Goal: Task Accomplishment & Management: Manage account settings

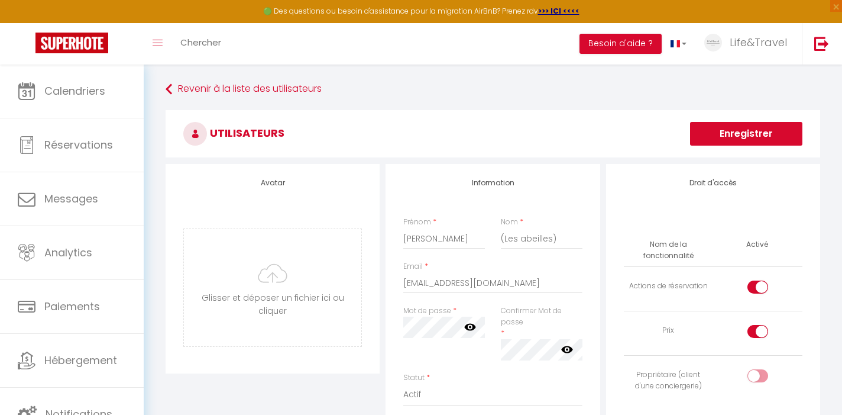
scroll to position [143, 0]
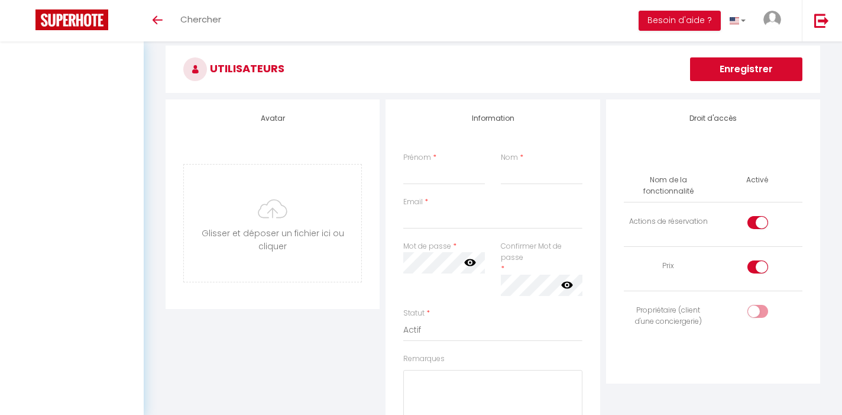
scroll to position [143, 0]
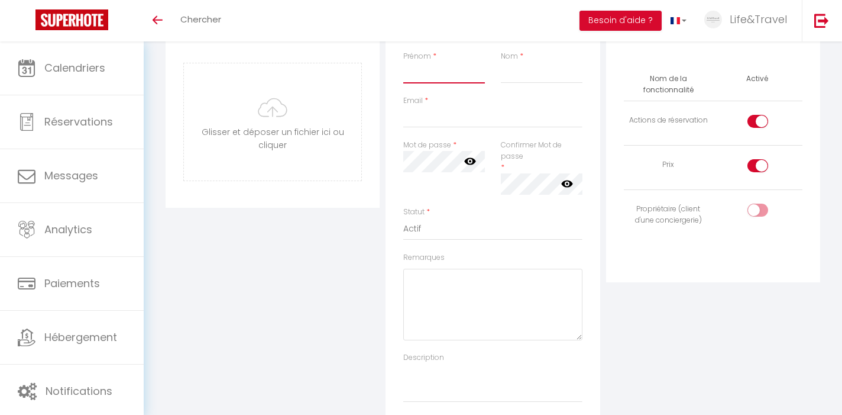
click at [437, 79] on input "Prénom" at bounding box center [444, 72] width 82 height 21
click at [433, 114] on input "Email" at bounding box center [492, 116] width 179 height 21
paste input "[EMAIL_ADDRESS][DOMAIN_NAME]"
type input "[EMAIL_ADDRESS][DOMAIN_NAME]"
click at [520, 72] on input "Nom" at bounding box center [542, 72] width 82 height 21
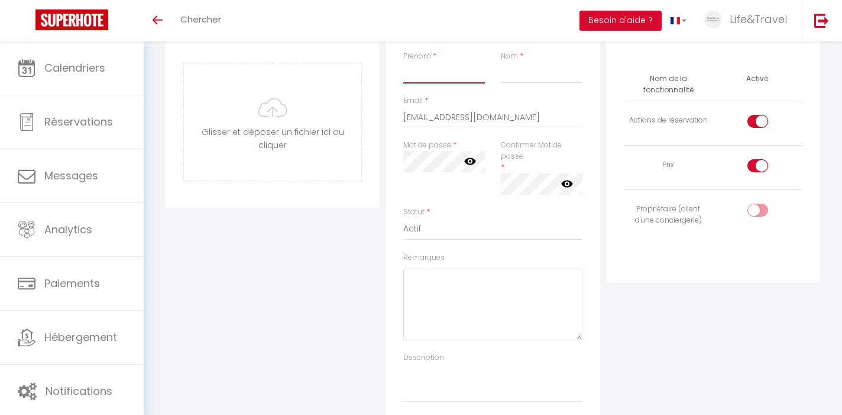
click at [444, 76] on input "Prénom" at bounding box center [444, 72] width 82 height 21
type input "[PERSON_NAME]"
click at [550, 79] on input "Nom" at bounding box center [542, 72] width 82 height 21
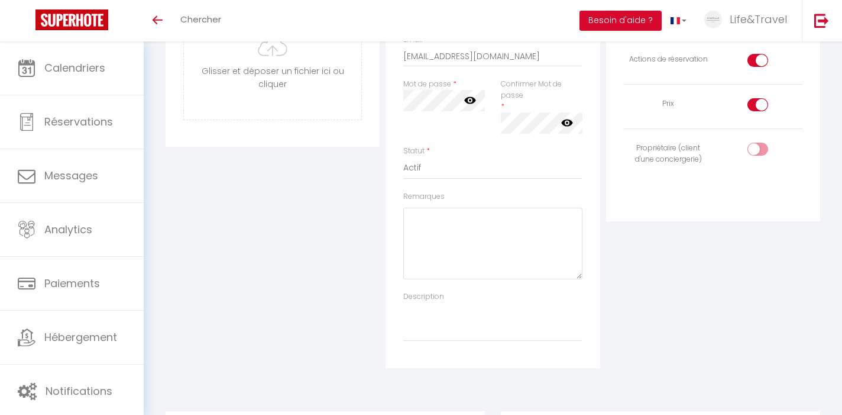
scroll to position [218, 0]
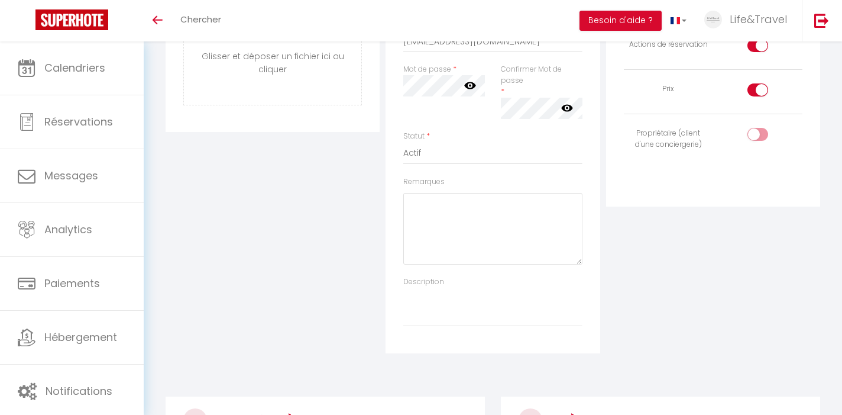
type input "(Les abeilles)"
click at [473, 88] on icon at bounding box center [470, 85] width 12 height 7
click at [568, 111] on icon at bounding box center [567, 108] width 12 height 12
click at [500, 134] on div "Statut * Actif Inactif" at bounding box center [492, 148] width 179 height 34
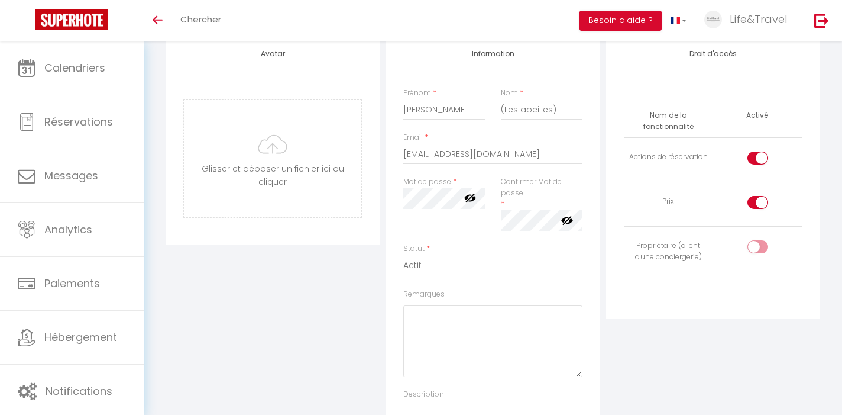
scroll to position [109, 0]
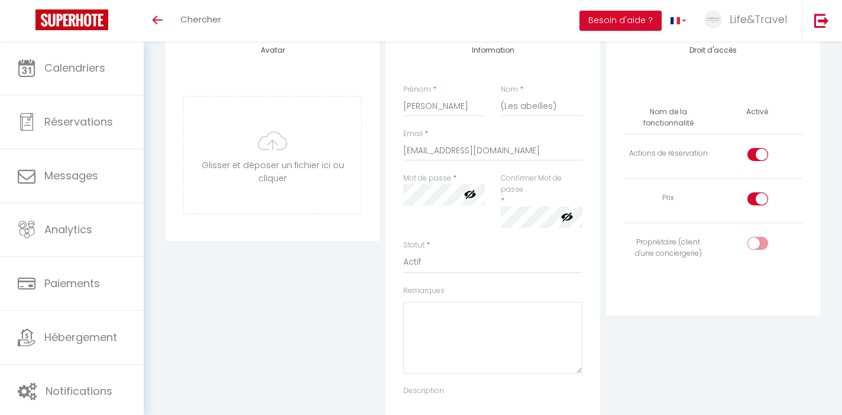
click at [752, 155] on div at bounding box center [758, 154] width 21 height 13
click at [758, 155] on input "checkbox" at bounding box center [768, 157] width 21 height 18
checkbox input "false"
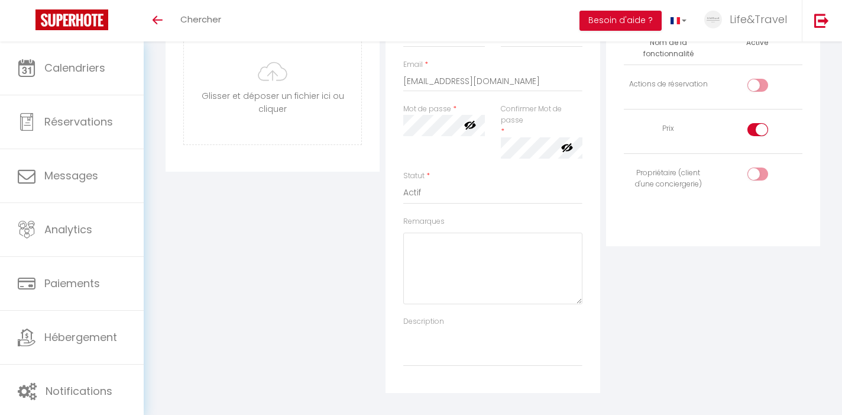
scroll to position [181, 0]
click at [758, 127] on input "checkbox" at bounding box center [768, 130] width 21 height 18
checkbox input "false"
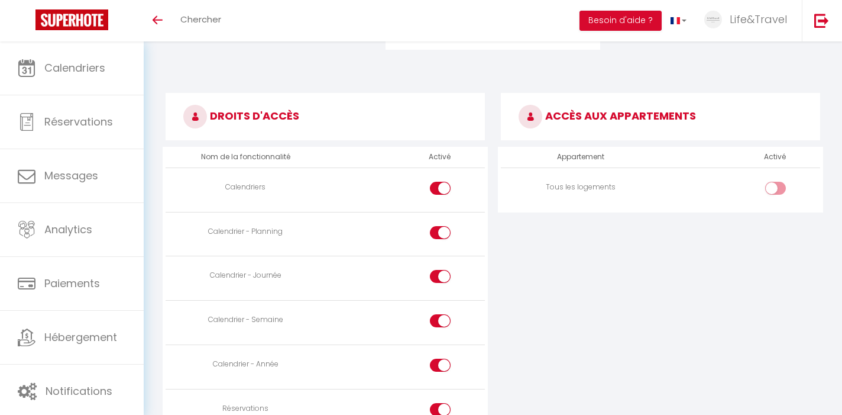
scroll to position [563, 0]
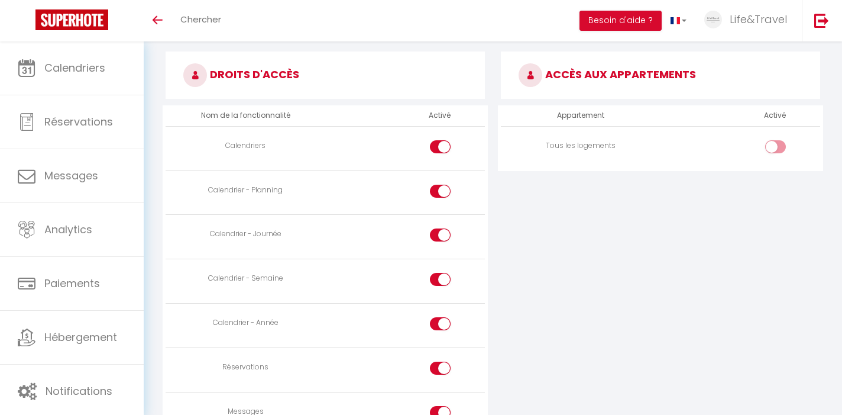
click at [778, 142] on input "checkbox" at bounding box center [785, 149] width 21 height 18
click at [778, 144] on input "checkbox" at bounding box center [785, 149] width 21 height 18
checkbox input "false"
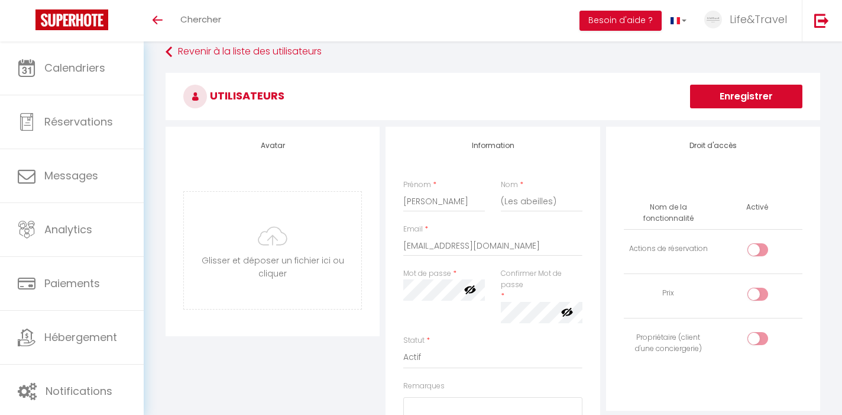
scroll to position [0, 0]
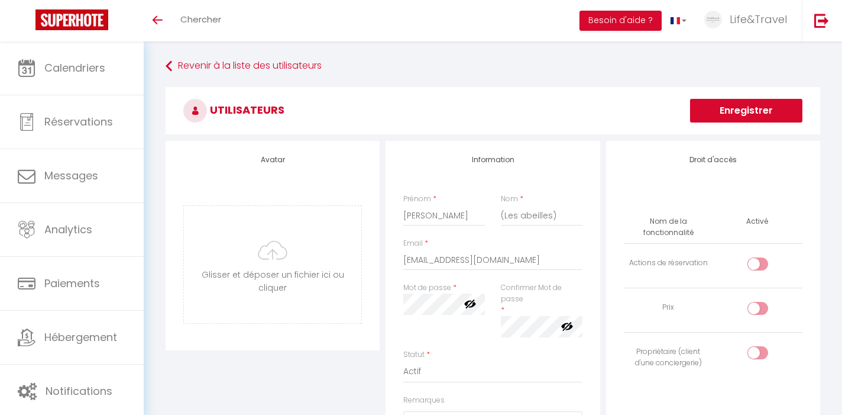
click at [746, 108] on button "Enregistrer" at bounding box center [746, 111] width 112 height 24
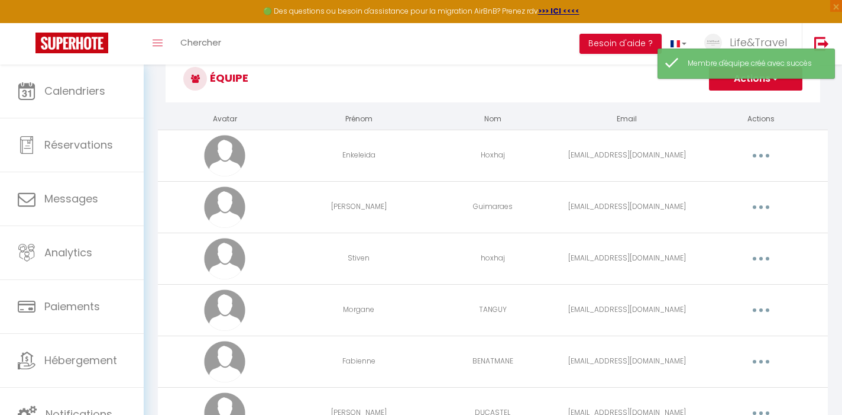
scroll to position [35, 0]
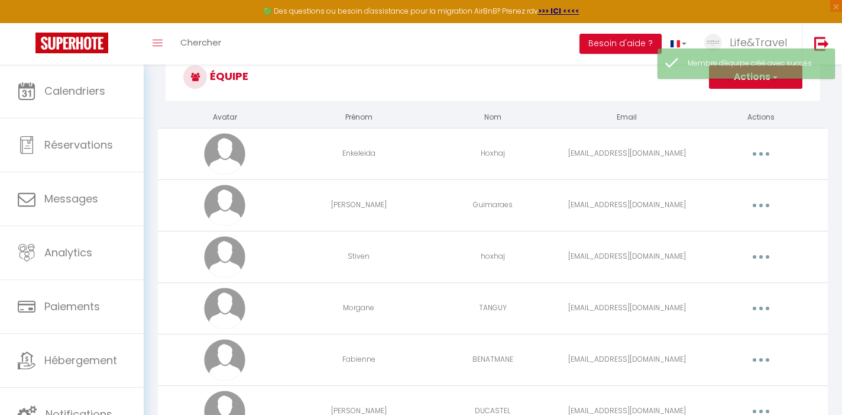
click at [561, 153] on td "[EMAIL_ADDRESS][DOMAIN_NAME]" at bounding box center [627, 153] width 134 height 51
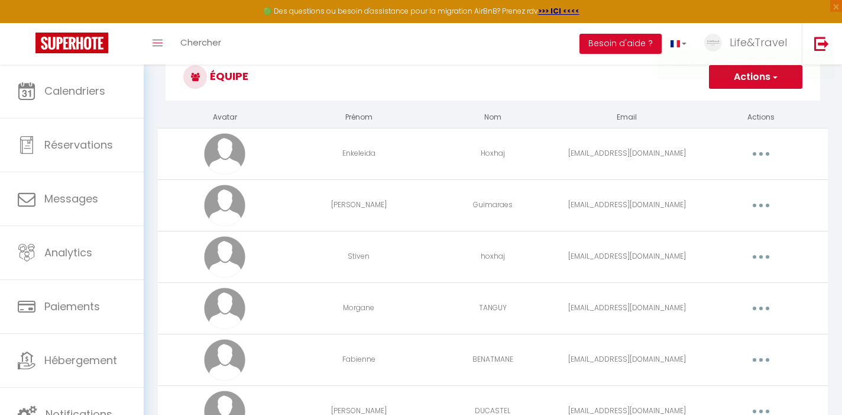
click at [735, 141] on td "Editer Supprimer" at bounding box center [761, 153] width 134 height 51
click at [734, 154] on div "Editer Supprimer" at bounding box center [760, 153] width 125 height 19
click at [770, 154] on button "button" at bounding box center [761, 153] width 33 height 19
click at [736, 180] on link "Editer" at bounding box center [731, 181] width 88 height 20
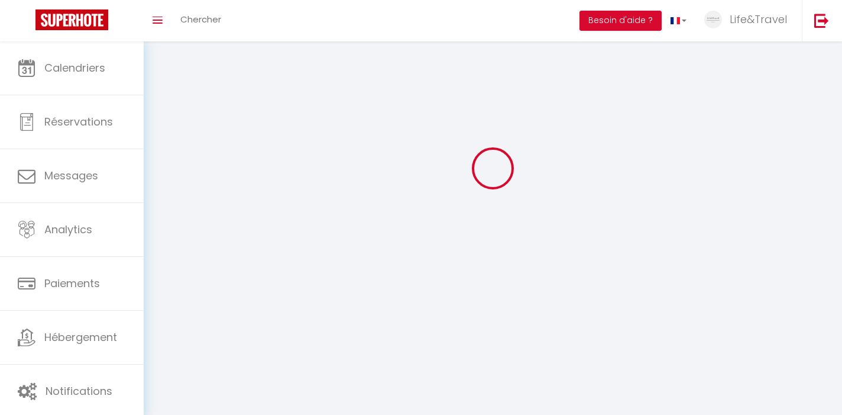
type input "Enkeleida"
type input "Hoxhaj"
type input "[EMAIL_ADDRESS][DOMAIN_NAME]"
type textarea "[URL][DOMAIN_NAME]"
checkbox input "false"
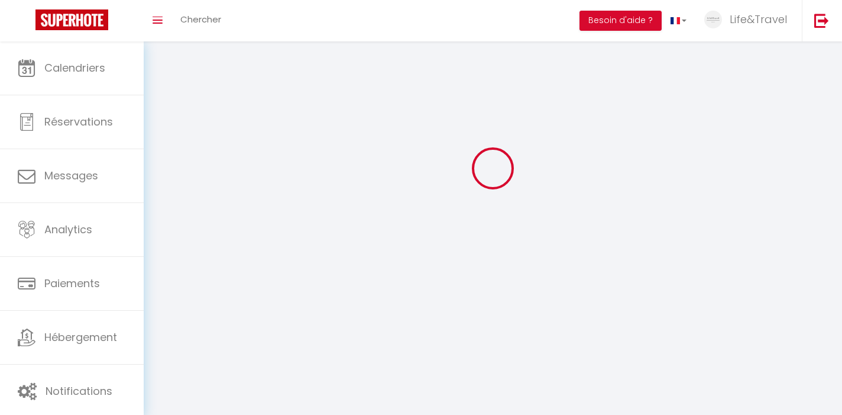
checkbox input "false"
checkbox input "true"
checkbox input "false"
checkbox input "true"
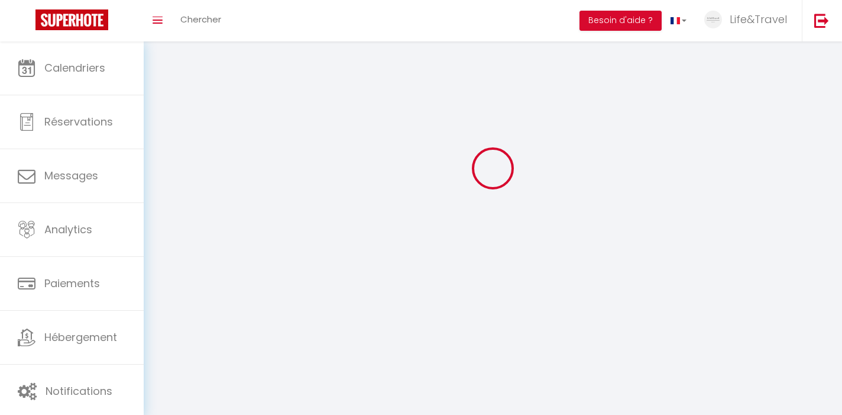
checkbox input "true"
checkbox input "false"
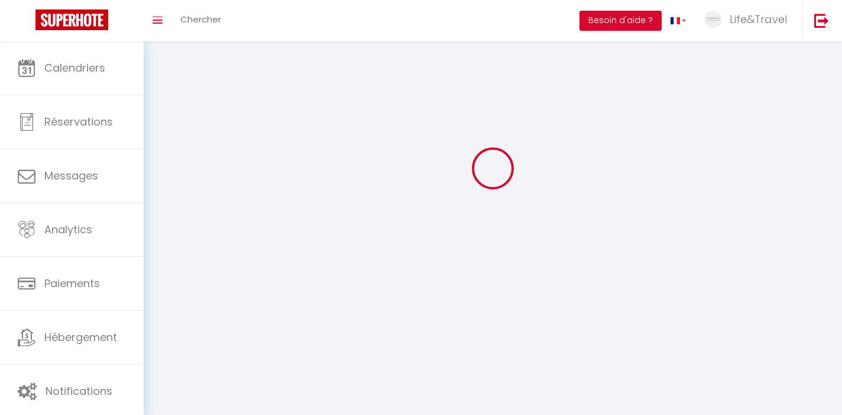
checkbox input "false"
select select
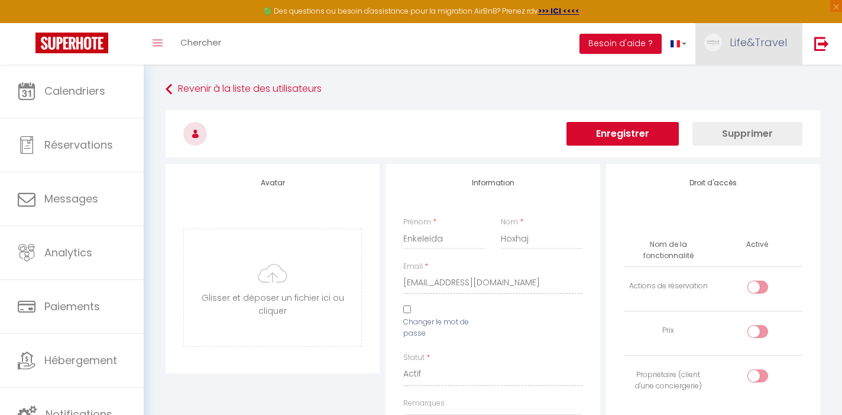
click at [758, 43] on span "Life&Travel" at bounding box center [758, 42] width 57 height 15
click at [741, 98] on link "Équipe" at bounding box center [755, 103] width 88 height 20
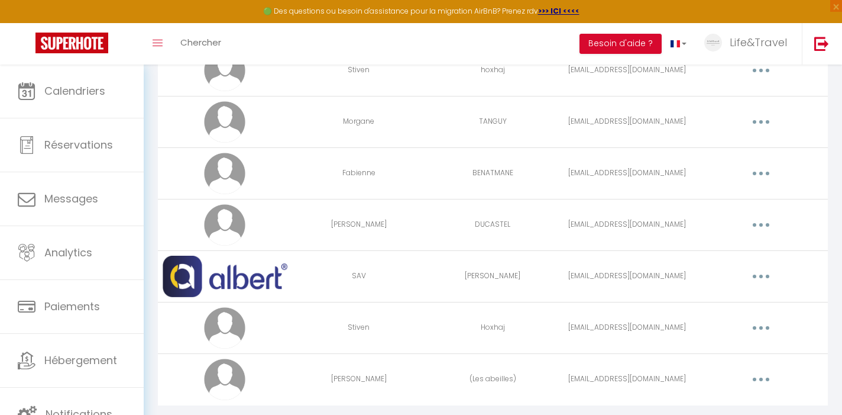
scroll to position [250, 0]
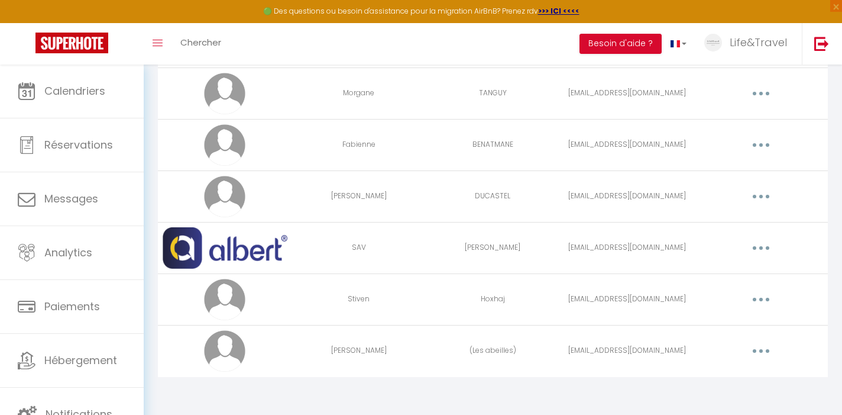
click at [768, 348] on button "button" at bounding box center [761, 350] width 33 height 19
click at [739, 383] on link "Editer" at bounding box center [731, 378] width 88 height 20
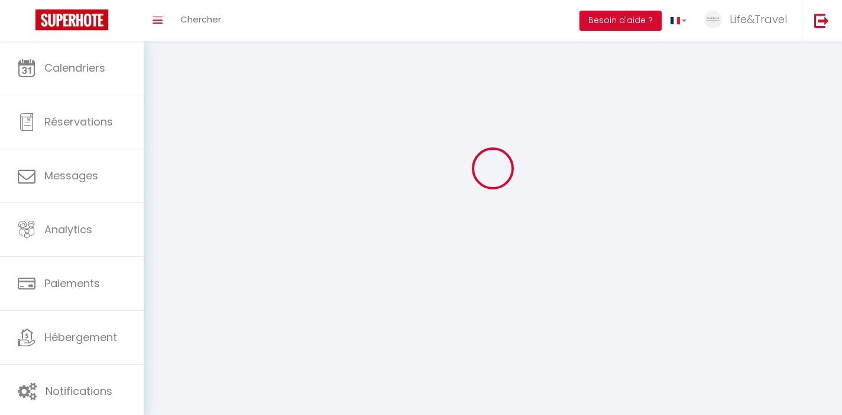
type input "[PERSON_NAME]"
type input "(Les abeilles)"
type input "[EMAIL_ADDRESS][DOMAIN_NAME]"
type textarea "[URL][DOMAIN_NAME]"
checkbox input "false"
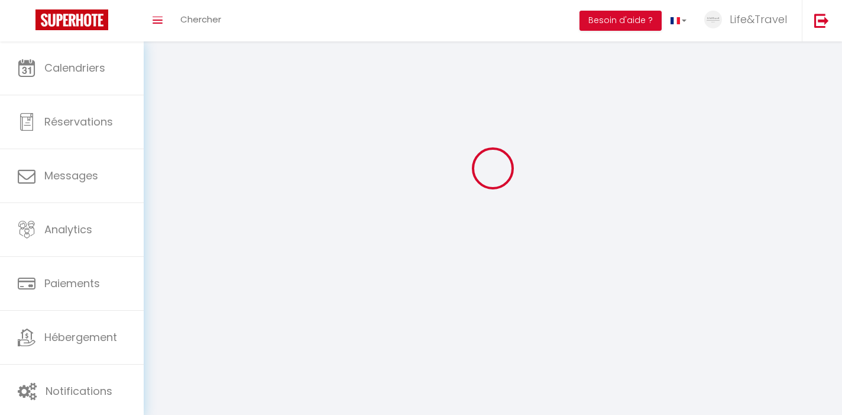
checkbox input "false"
checkbox input "true"
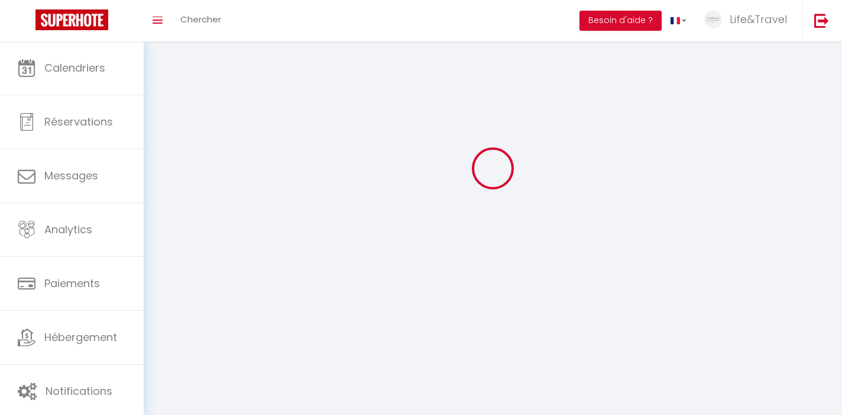
checkbox input "true"
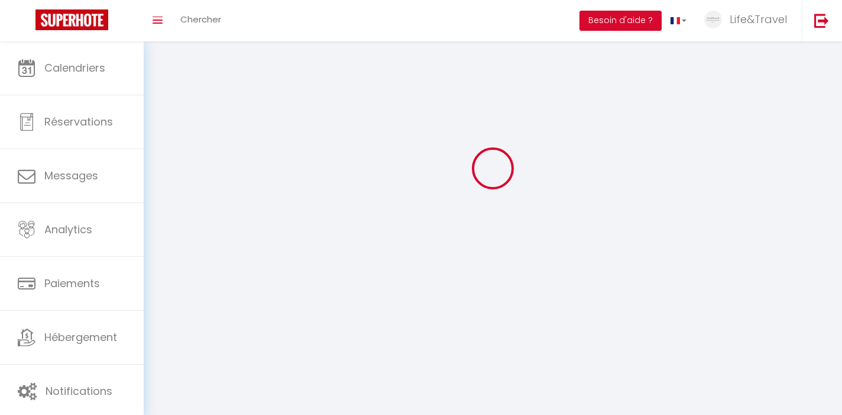
checkbox input "true"
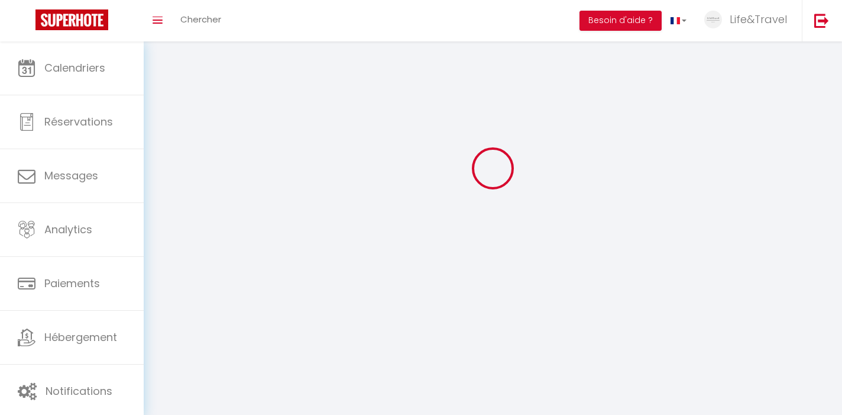
checkbox input "true"
select select
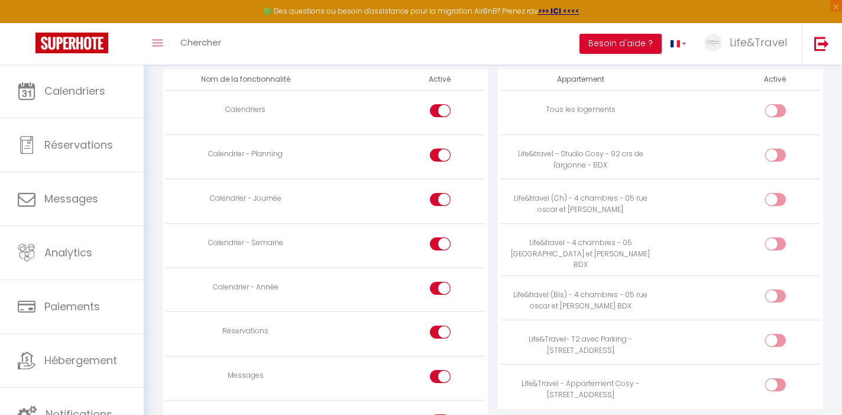
scroll to position [688, 0]
click at [782, 151] on input "checkbox" at bounding box center [785, 156] width 21 height 18
checkbox input "true"
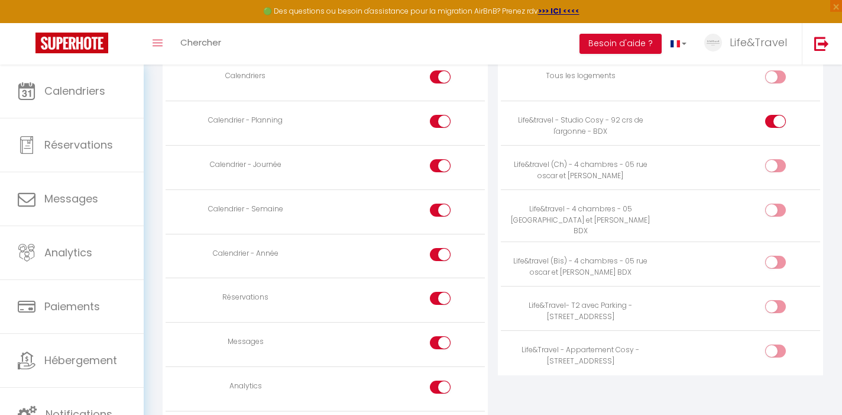
scroll to position [721, 0]
click at [779, 299] on input "checkbox" at bounding box center [785, 308] width 21 height 18
checkbox input "true"
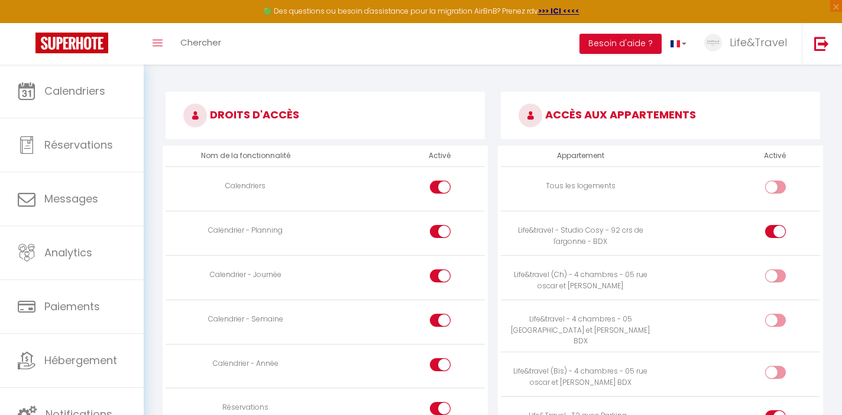
scroll to position [597, 0]
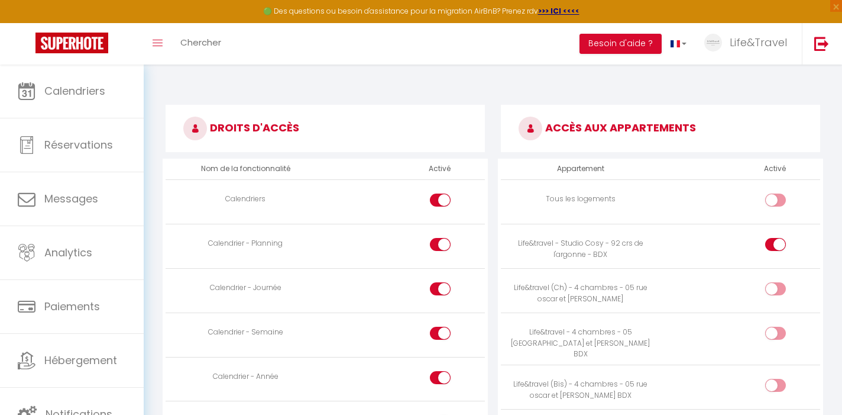
click at [438, 248] on div at bounding box center [440, 244] width 21 height 13
click at [441, 248] on input "checkbox" at bounding box center [451, 247] width 21 height 18
checkbox input "false"
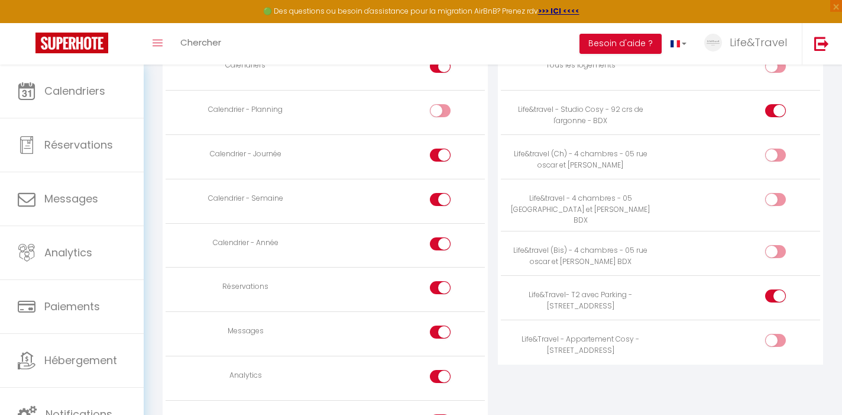
scroll to position [742, 0]
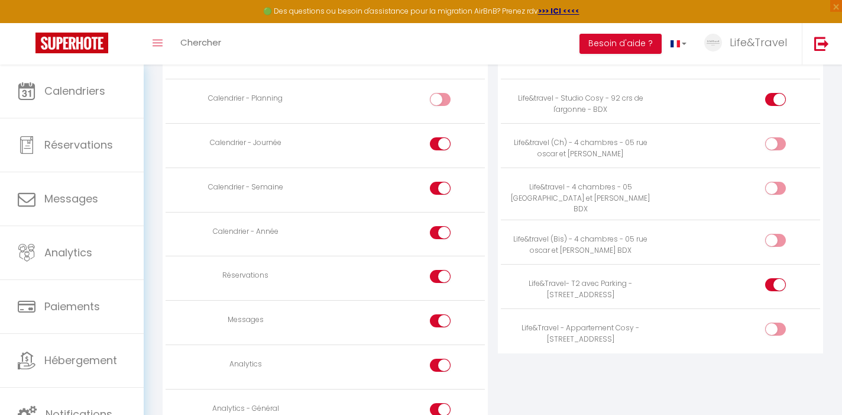
click at [447, 319] on input "checkbox" at bounding box center [451, 323] width 21 height 18
checkbox input "false"
click at [447, 358] on input "checkbox" at bounding box center [451, 367] width 21 height 18
checkbox input "false"
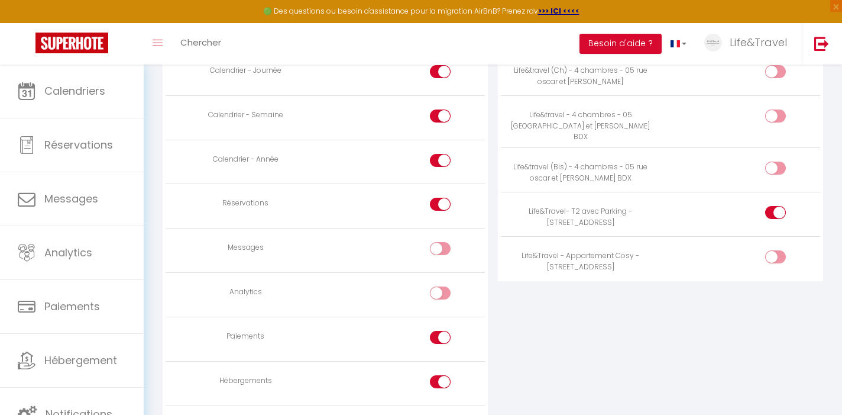
scroll to position [821, 0]
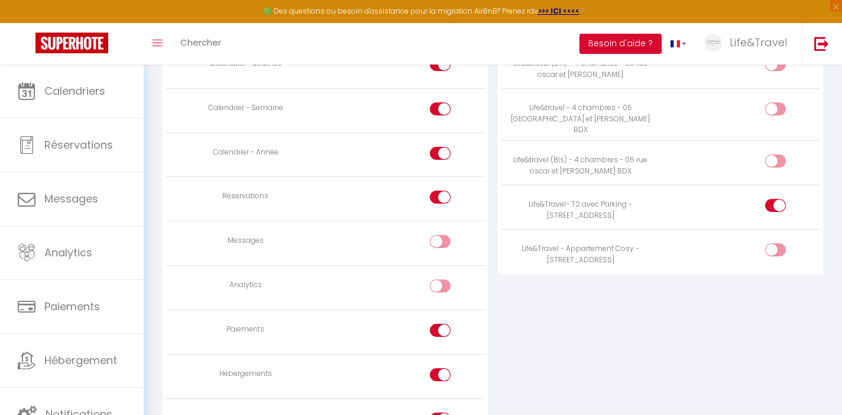
click at [445, 324] on input "checkbox" at bounding box center [451, 333] width 21 height 18
checkbox input "false"
click at [445, 389] on div at bounding box center [440, 380] width 21 height 25
click at [445, 371] on input "checkbox" at bounding box center [451, 377] width 21 height 18
checkbox input "false"
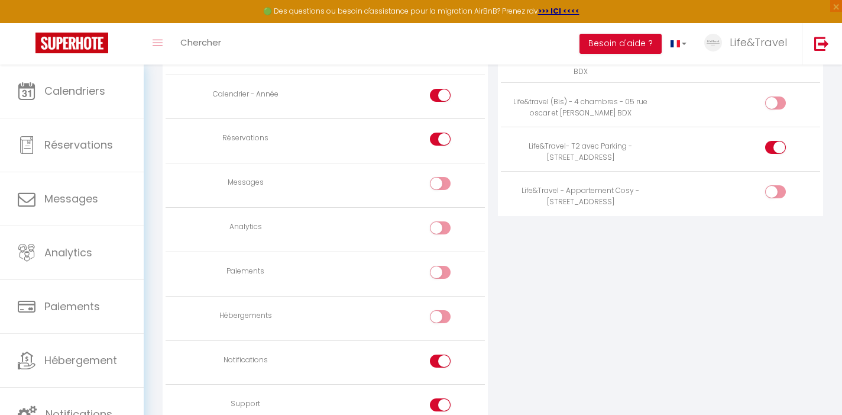
scroll to position [913, 0]
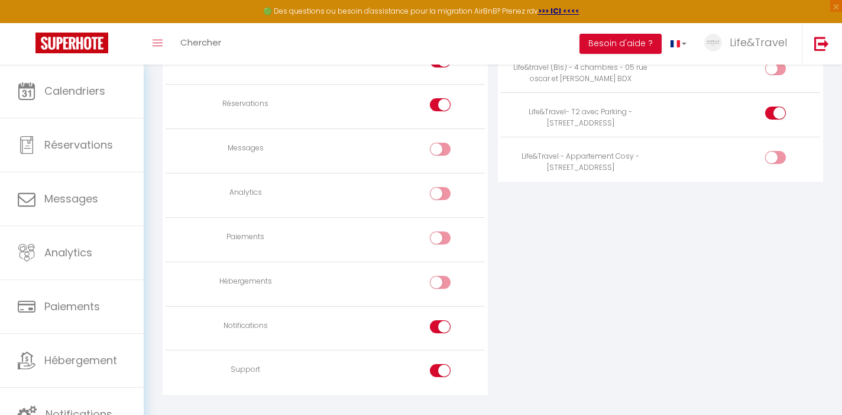
click at [438, 316] on td at bounding box center [405, 328] width 160 height 44
click at [438, 320] on div at bounding box center [440, 326] width 21 height 13
click at [441, 320] on input "checkbox" at bounding box center [451, 329] width 21 height 18
checkbox input "false"
click at [438, 366] on div at bounding box center [440, 370] width 21 height 13
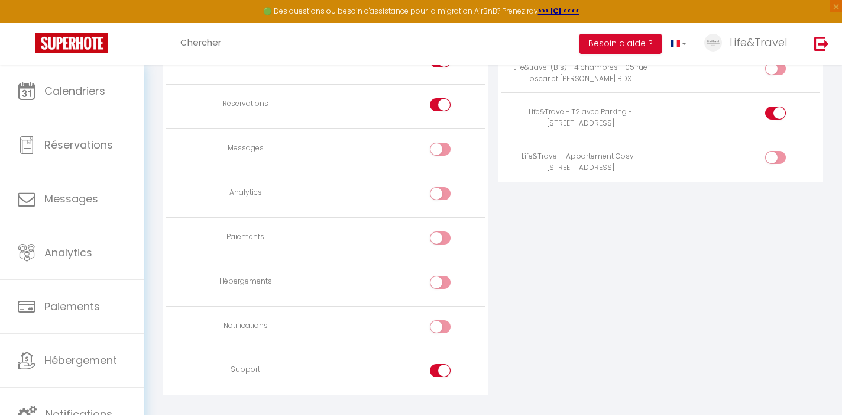
click at [441, 366] on input "checkbox" at bounding box center [451, 373] width 21 height 18
checkbox input "false"
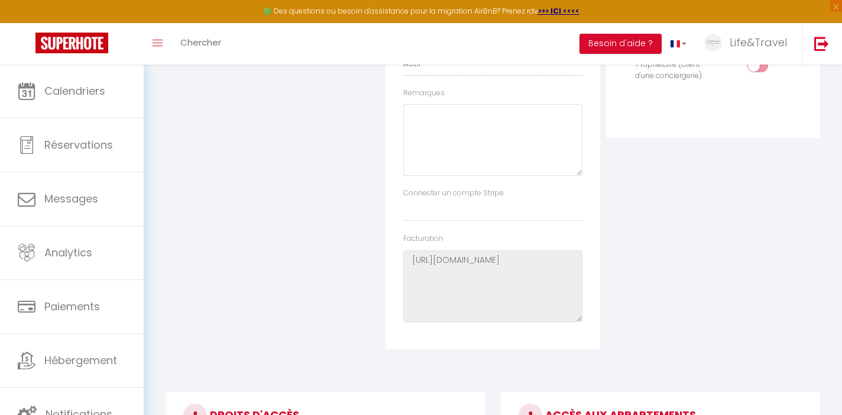
scroll to position [0, 0]
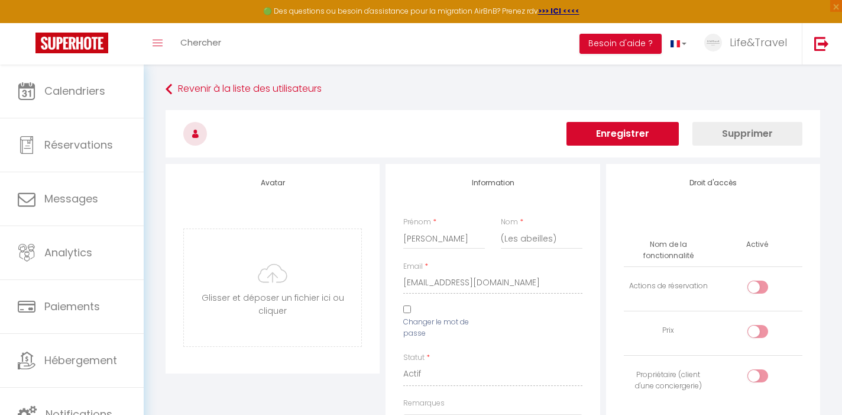
click at [593, 141] on button "Enregistrer" at bounding box center [623, 134] width 112 height 24
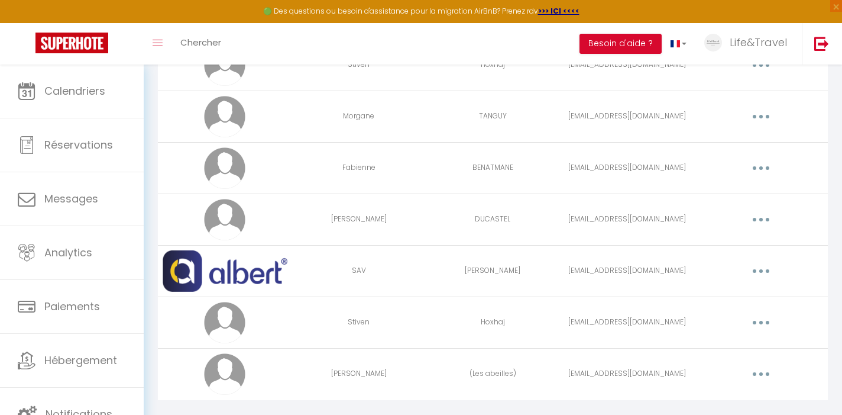
scroll to position [250, 0]
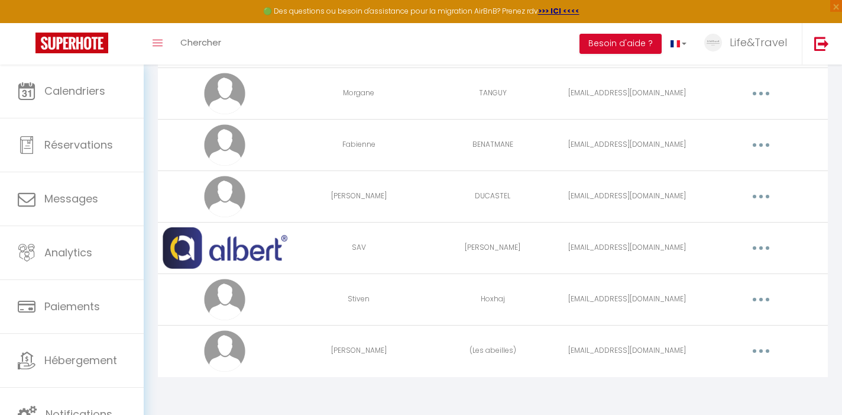
click at [741, 357] on div "Editer Supprimer" at bounding box center [760, 350] width 125 height 19
click at [743, 356] on div "Editer Supprimer" at bounding box center [760, 350] width 125 height 19
click at [766, 355] on button "button" at bounding box center [761, 350] width 33 height 19
click at [742, 381] on link "Editer" at bounding box center [731, 378] width 88 height 20
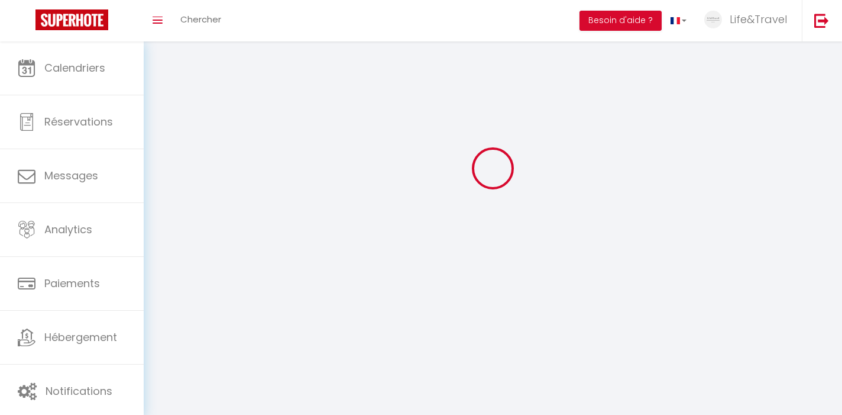
type input "[PERSON_NAME]"
type input "(Les abeilles)"
type input "[EMAIL_ADDRESS][DOMAIN_NAME]"
type textarea "[URL][DOMAIN_NAME]"
checkbox input "false"
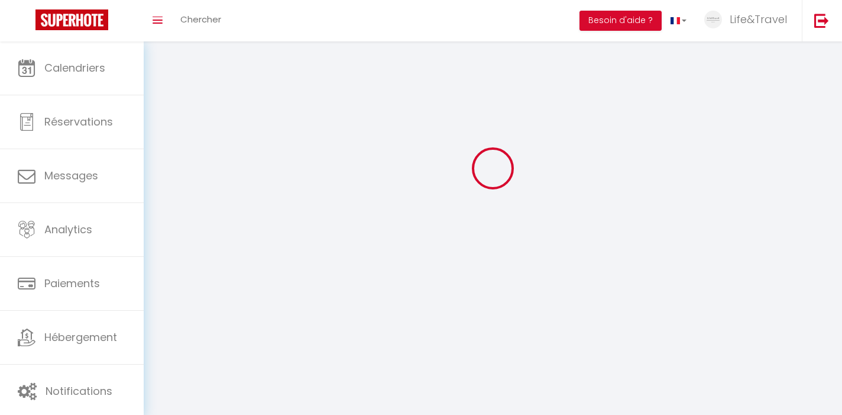
checkbox input "false"
checkbox input "true"
checkbox input "false"
checkbox input "true"
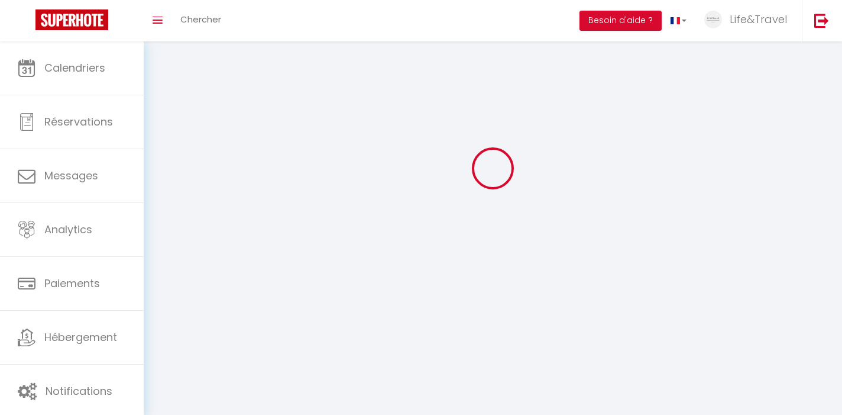
checkbox input "true"
checkbox input "false"
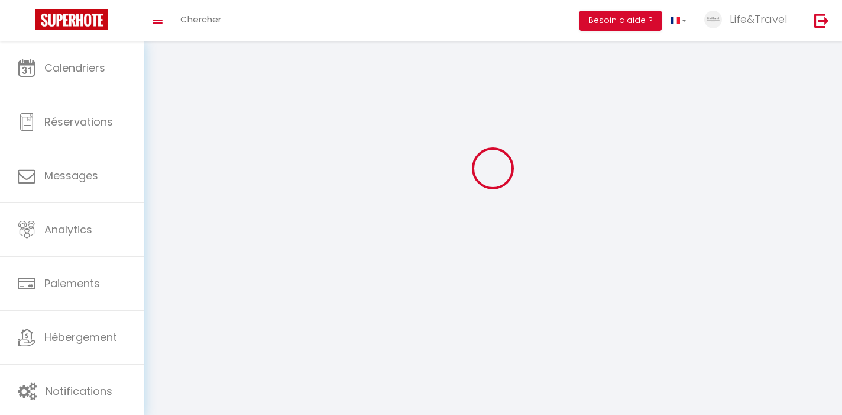
checkbox input "false"
select select
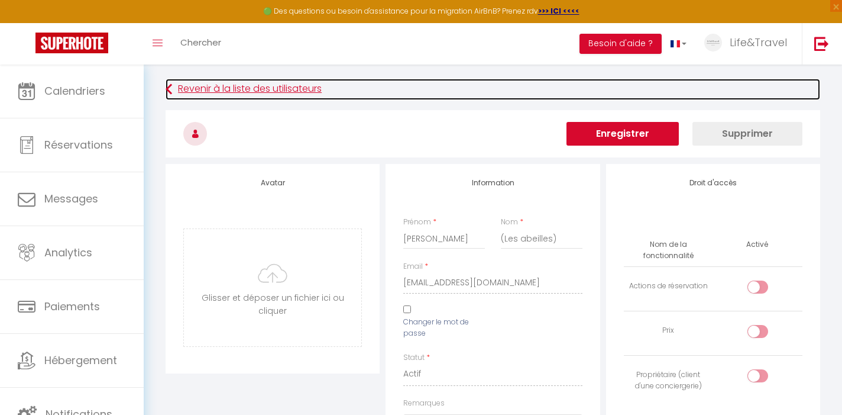
click at [254, 99] on link "Revenir à la liste des utilisateurs" at bounding box center [493, 89] width 655 height 21
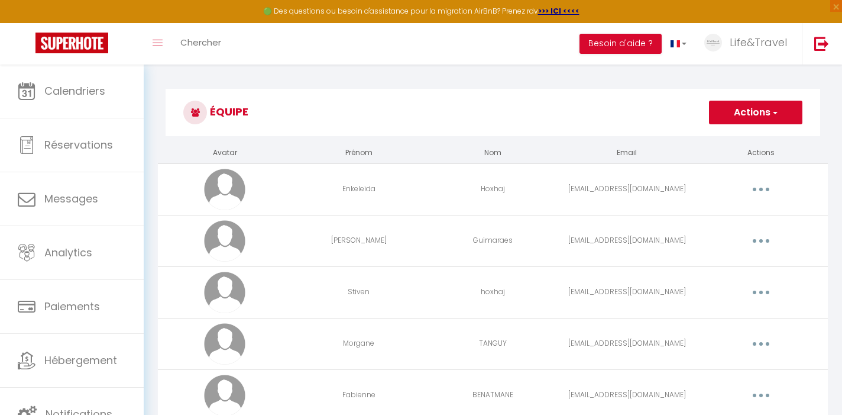
click at [769, 189] on button "button" at bounding box center [761, 189] width 33 height 19
click at [736, 246] on link "Supprimer" at bounding box center [731, 238] width 88 height 20
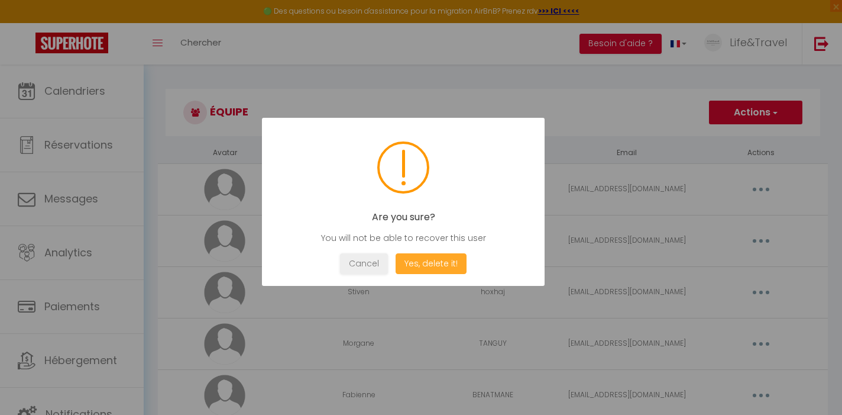
click at [450, 267] on button "Yes, delete it!" at bounding box center [431, 263] width 71 height 21
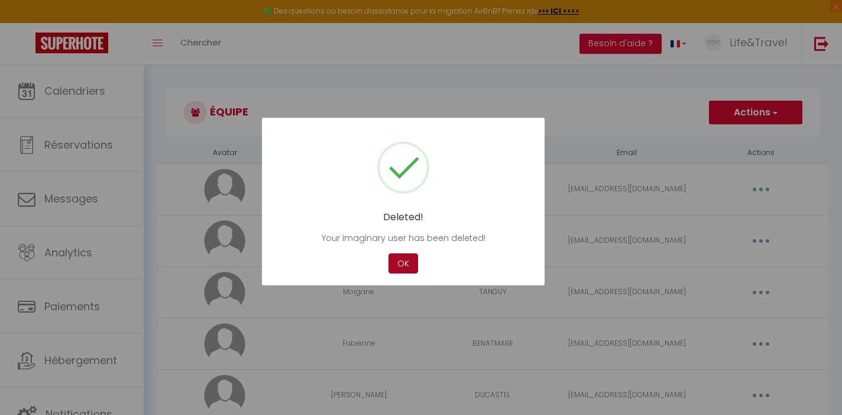
click at [400, 260] on button "OK" at bounding box center [404, 263] width 30 height 21
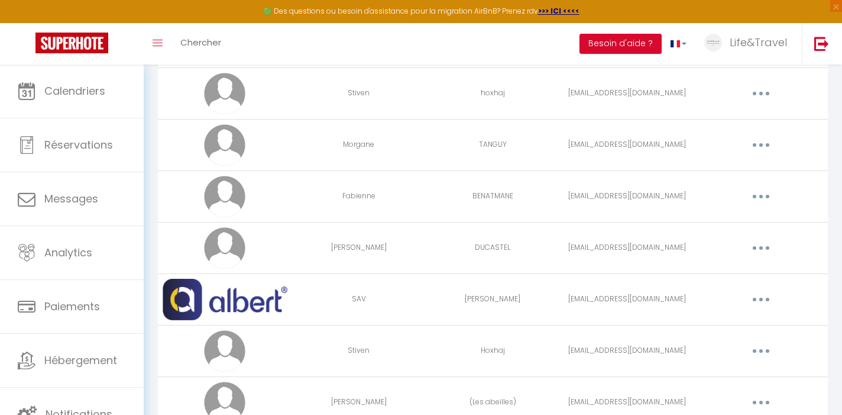
scroll to position [177, 0]
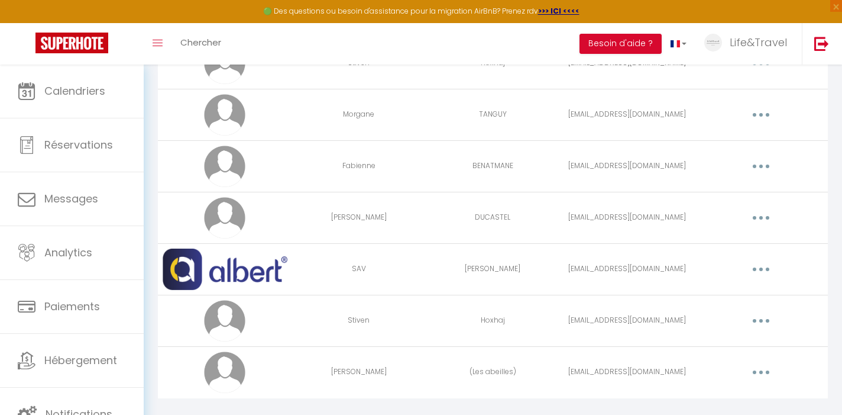
click at [768, 314] on button "button" at bounding box center [761, 320] width 33 height 19
click at [752, 344] on link "Editer" at bounding box center [731, 348] width 88 height 20
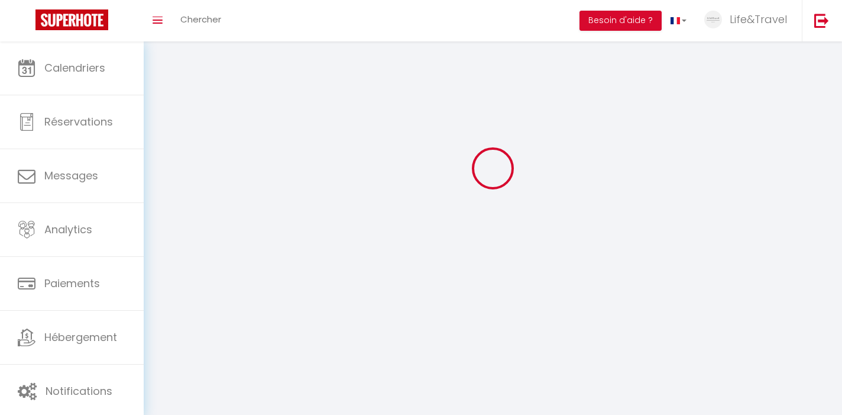
type input "Stiven"
type input "Hoxhaj"
type input "[EMAIL_ADDRESS][DOMAIN_NAME]"
type textarea "[URL][DOMAIN_NAME]"
checkbox input "false"
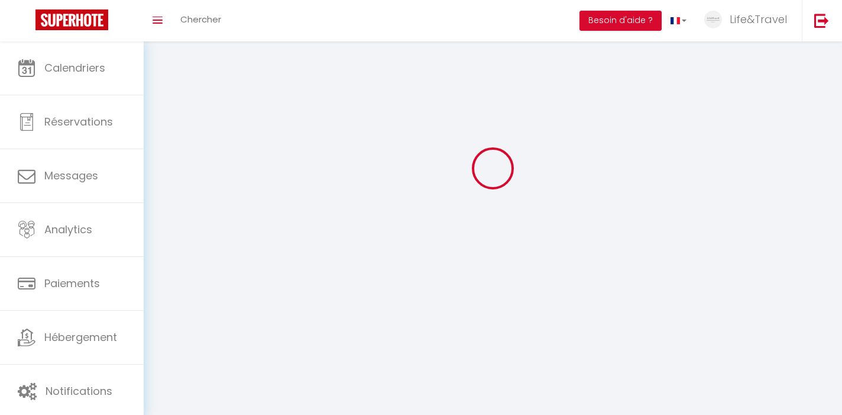
checkbox input "false"
checkbox input "true"
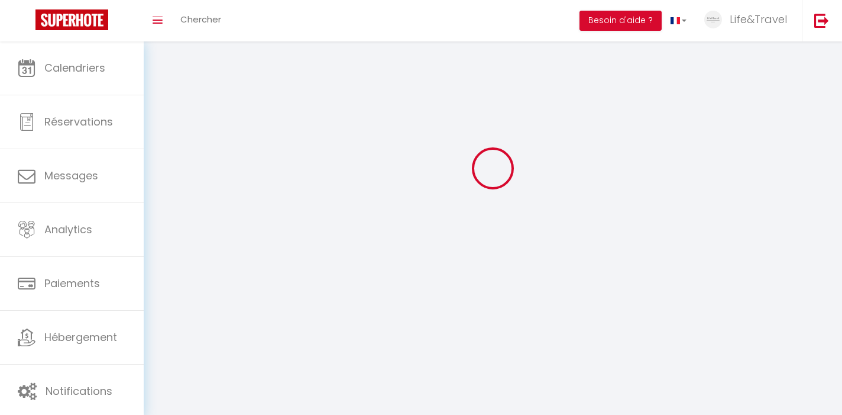
checkbox input "true"
checkbox input "false"
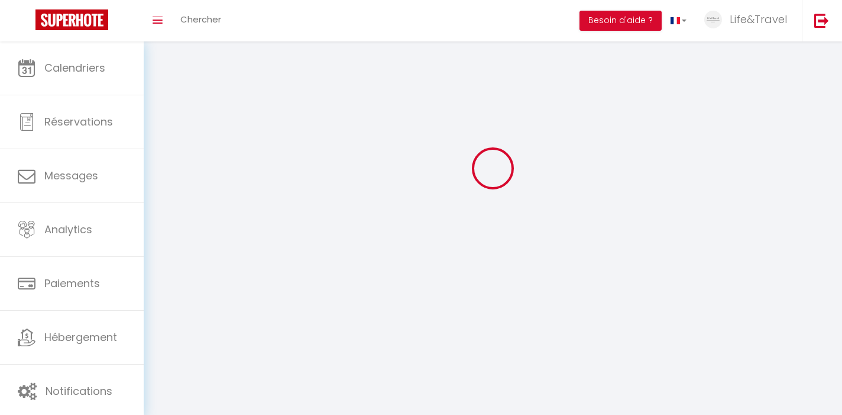
checkbox input "false"
select select
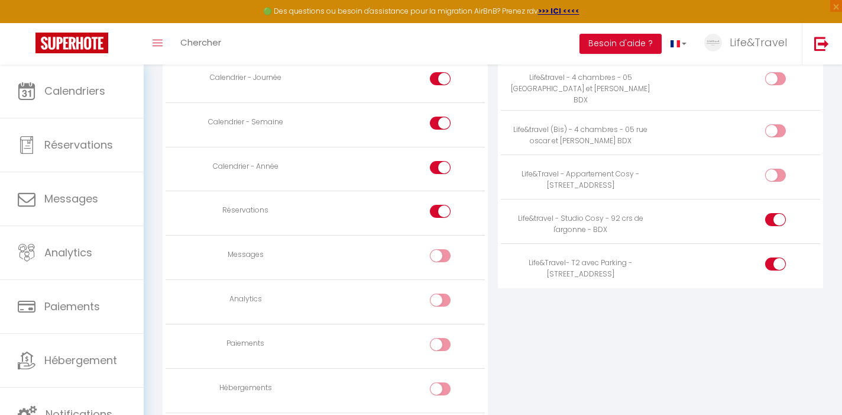
scroll to position [791, 0]
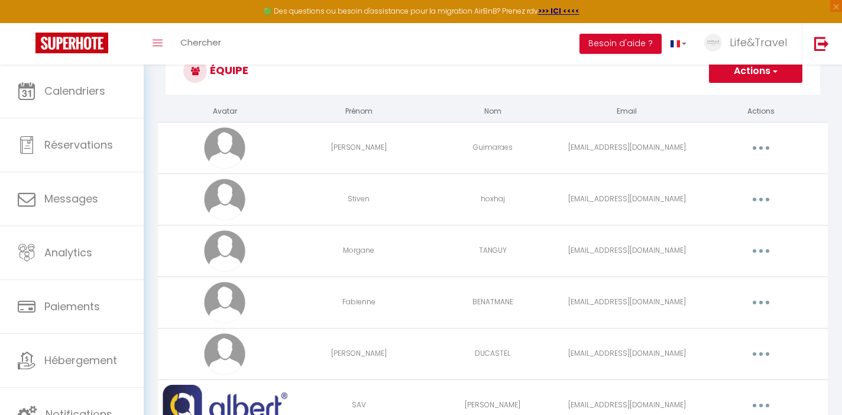
scroll to position [64, 0]
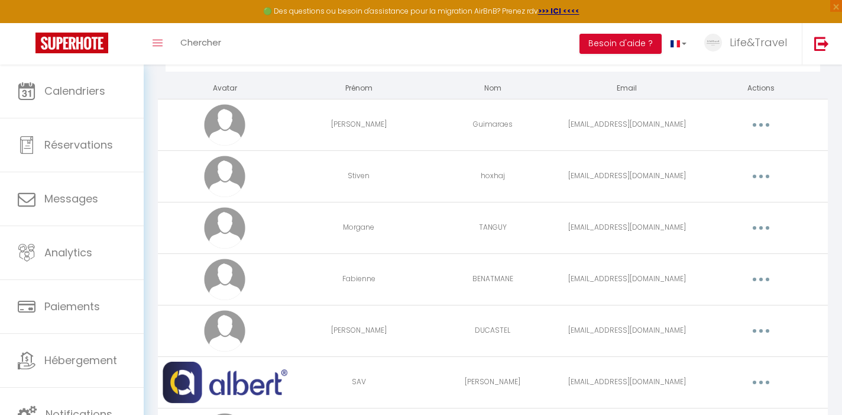
click at [757, 180] on button "button" at bounding box center [761, 176] width 33 height 19
click at [729, 198] on link "Editer" at bounding box center [731, 203] width 88 height 20
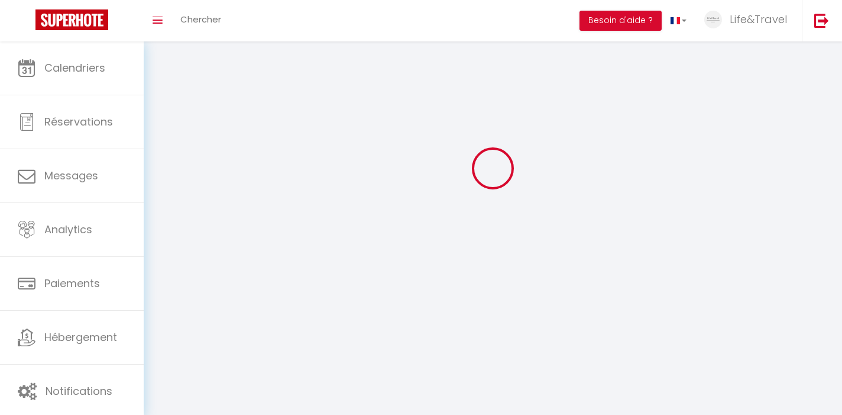
type input "Stiven"
type input "hoxhaj"
type input "[EMAIL_ADDRESS][DOMAIN_NAME]"
type textarea "[URL][DOMAIN_NAME]"
checkbox input "false"
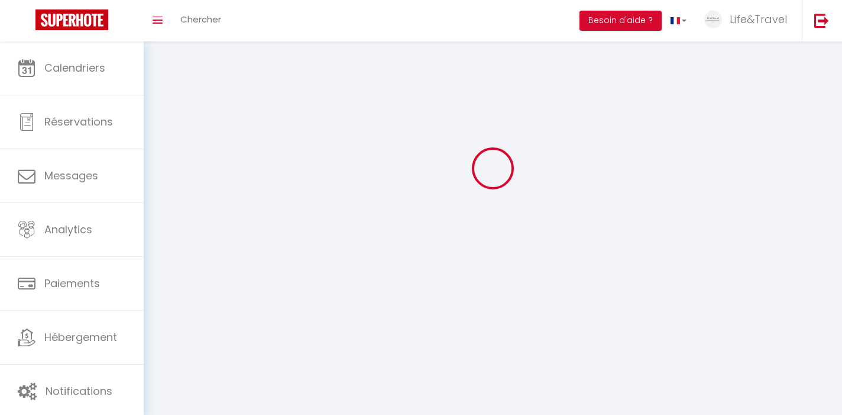
checkbox input "false"
checkbox input "true"
checkbox input "false"
checkbox input "true"
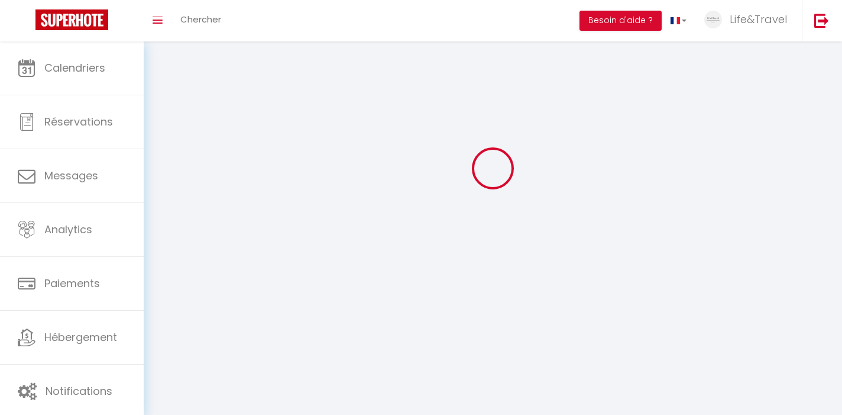
checkbox input "true"
checkbox input "false"
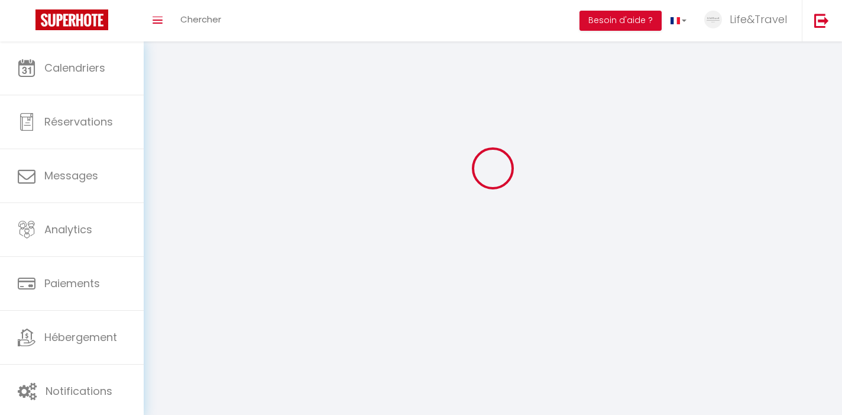
checkbox input "false"
select select
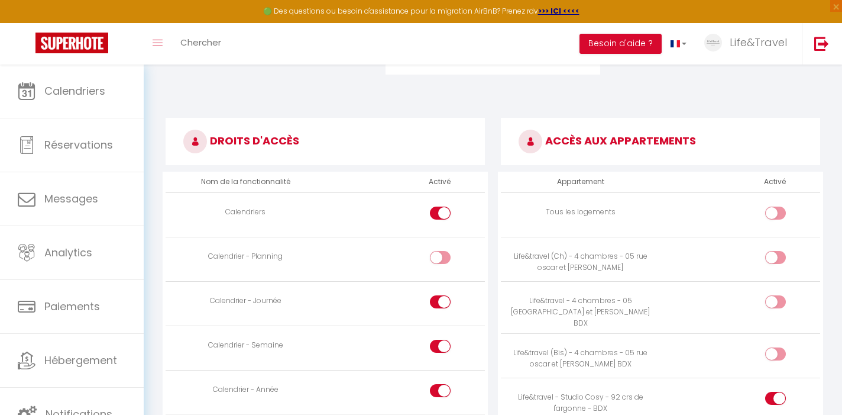
scroll to position [583, 0]
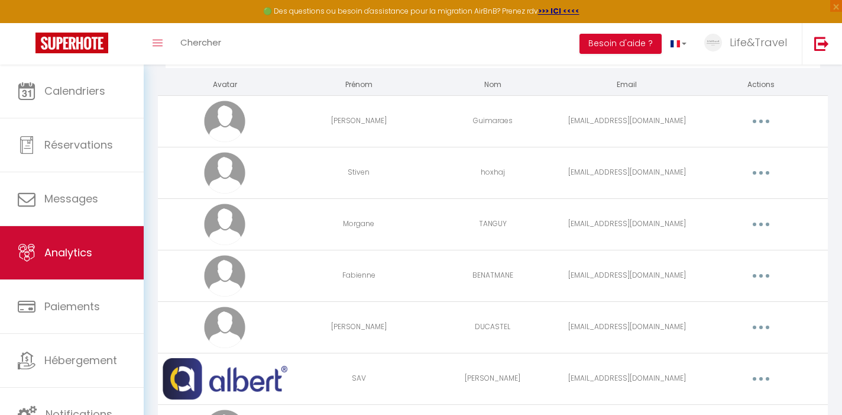
scroll to position [1, 0]
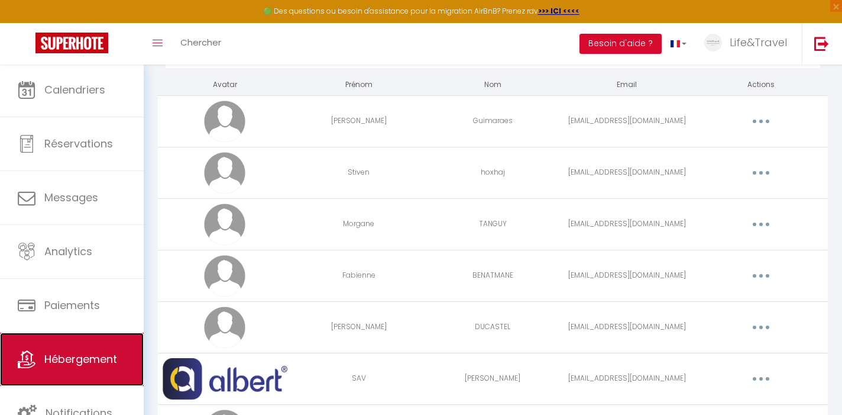
click at [84, 335] on link "Hébergement" at bounding box center [72, 358] width 144 height 53
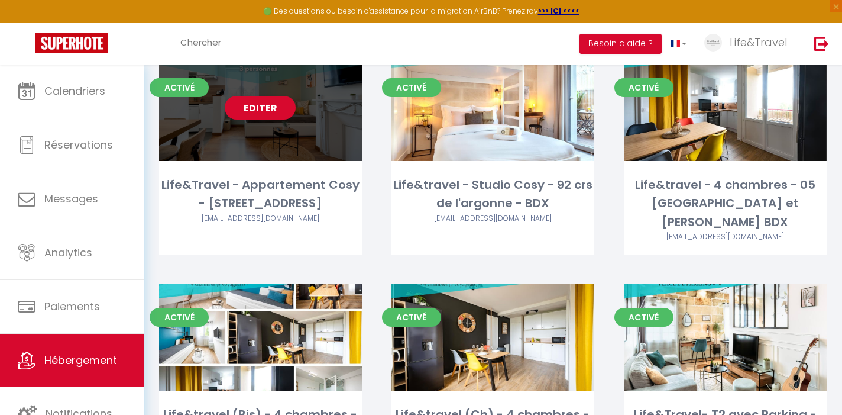
scroll to position [98, 0]
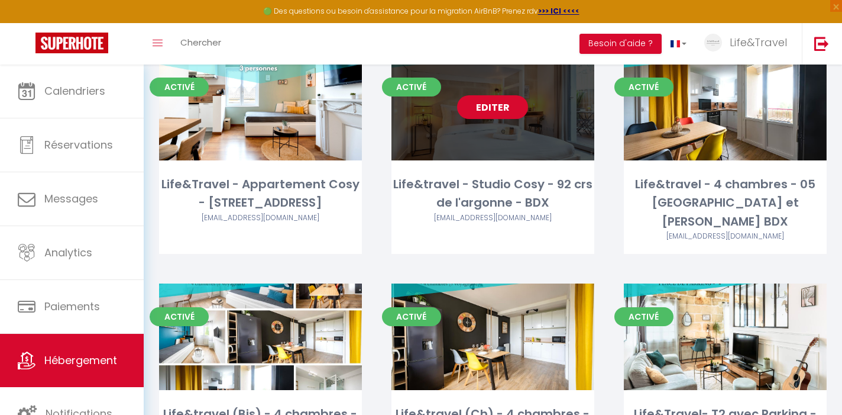
click at [507, 111] on link "Editer" at bounding box center [492, 107] width 71 height 24
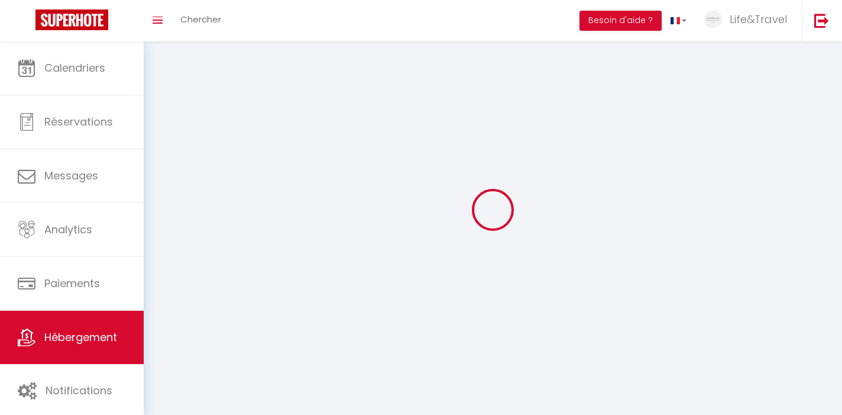
select select
select select "28"
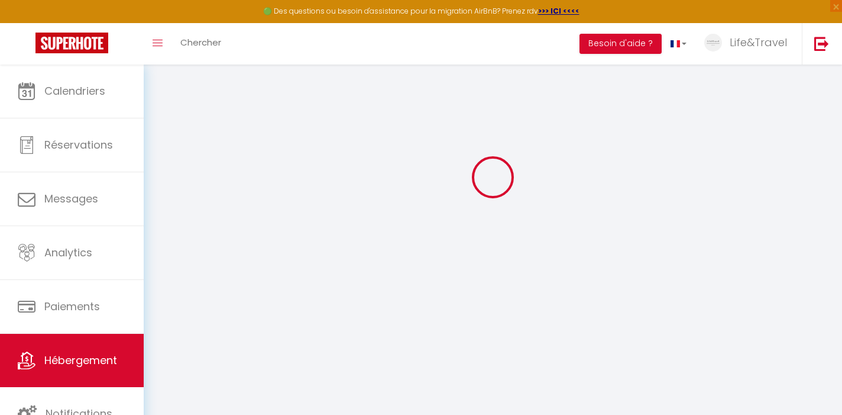
scroll to position [64, 0]
select select
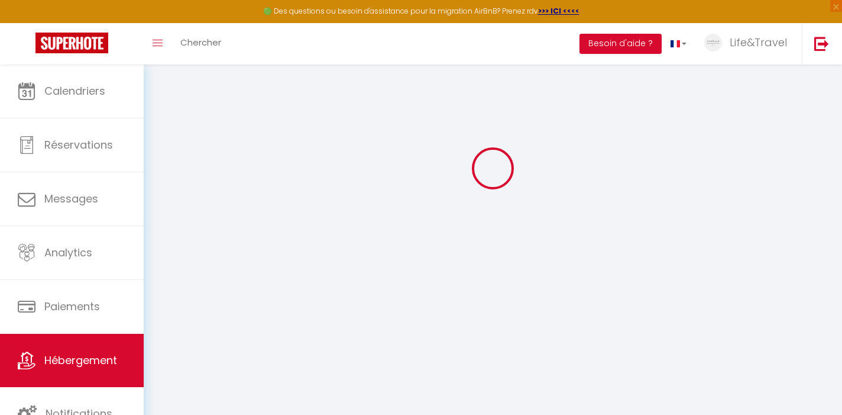
select select
checkbox input "false"
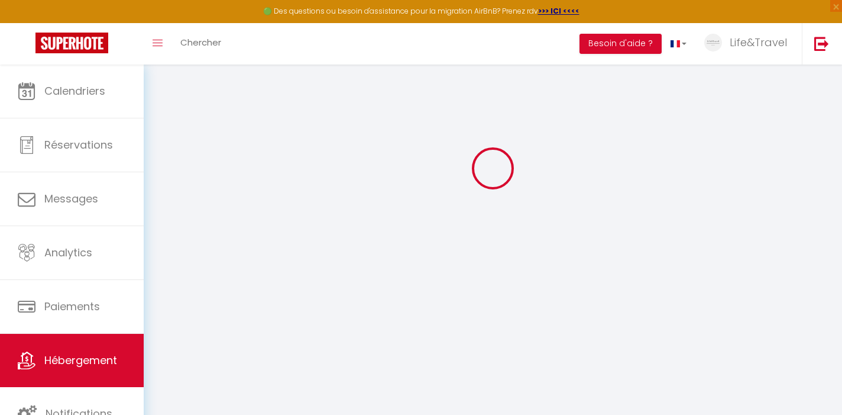
checkbox input "false"
select select
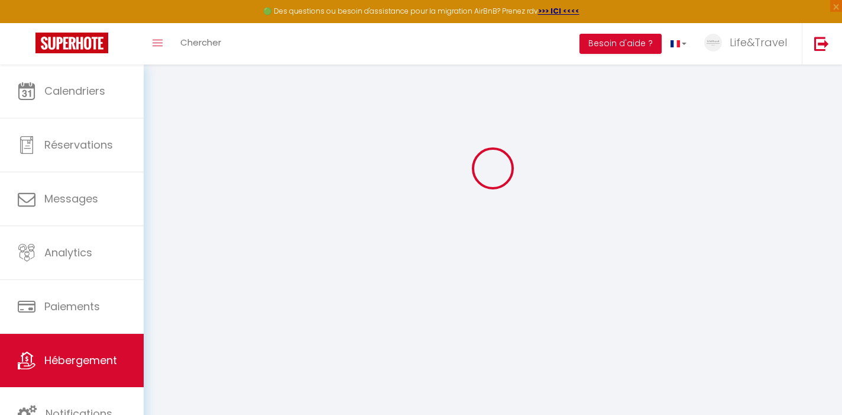
select select
checkbox input "false"
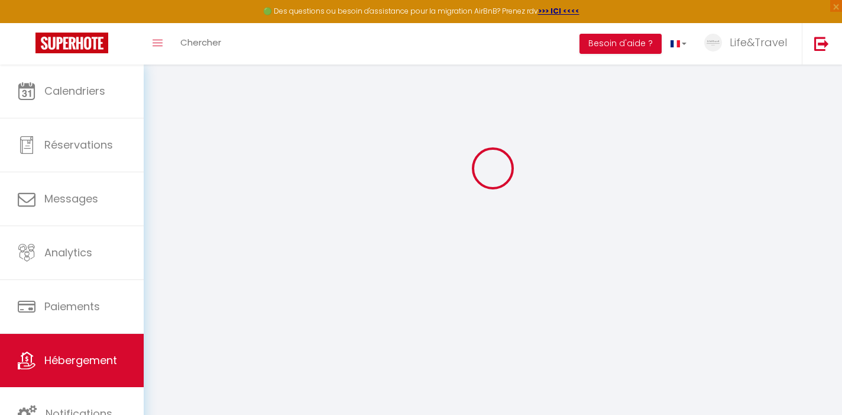
checkbox input "false"
select select
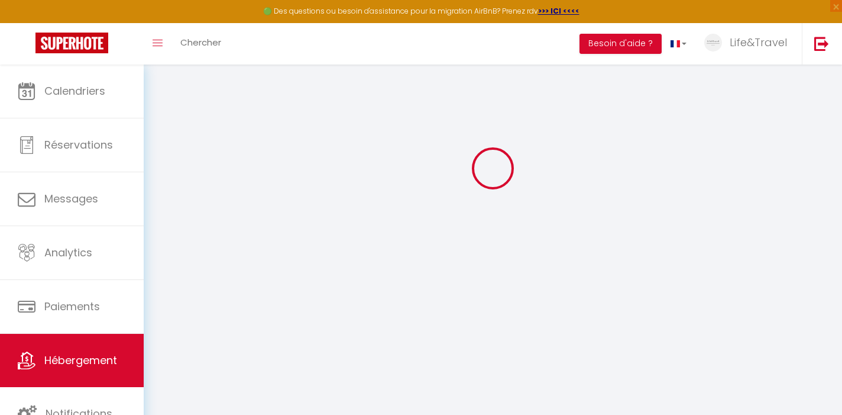
select select
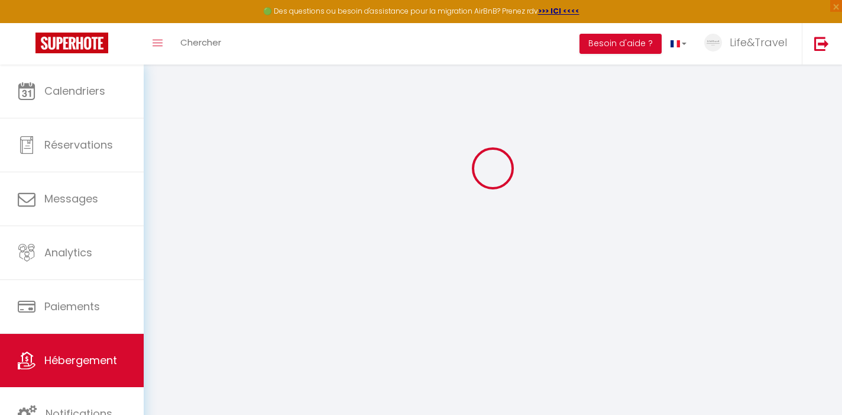
select select
checkbox input "false"
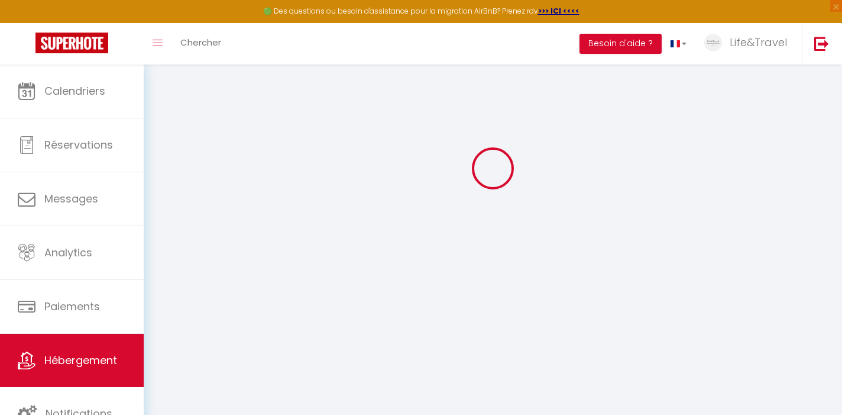
select select
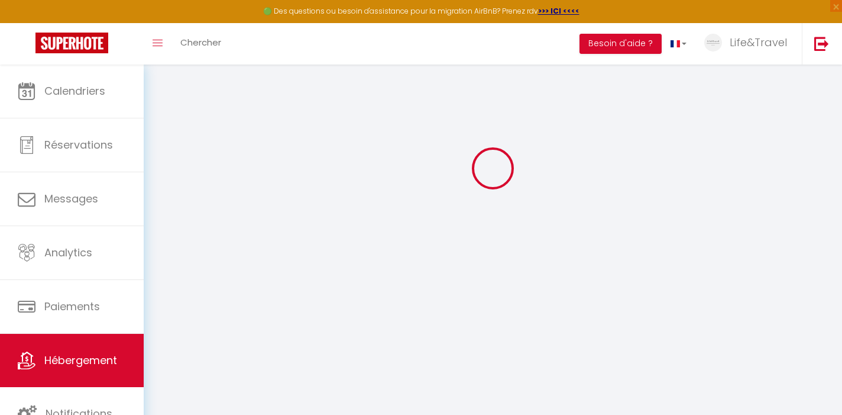
select select
checkbox input "false"
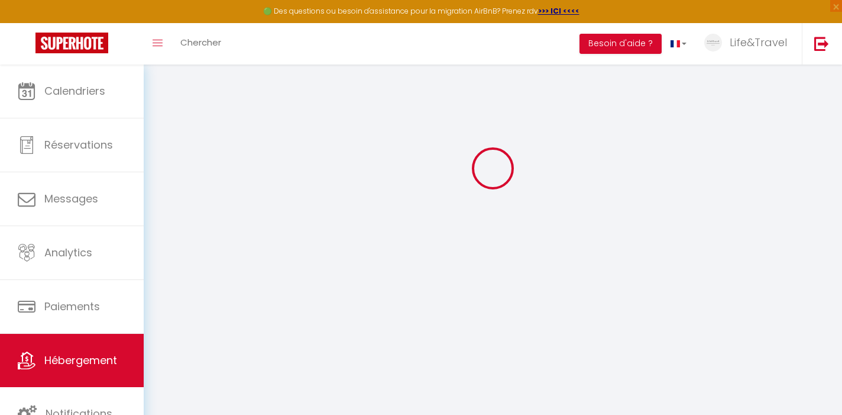
checkbox input "false"
select select
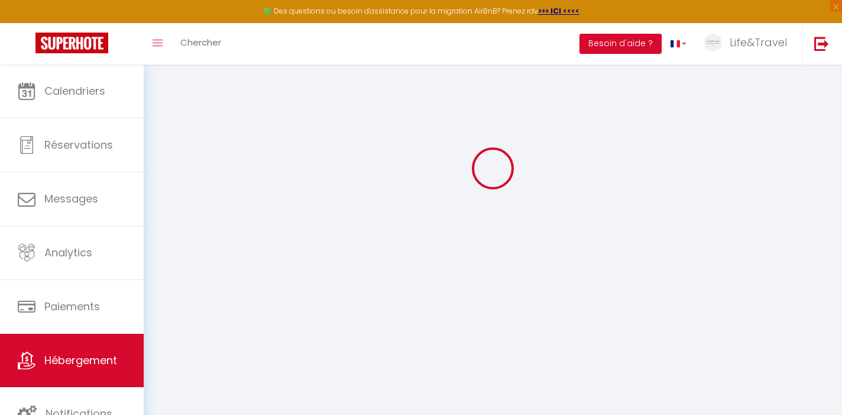
select select
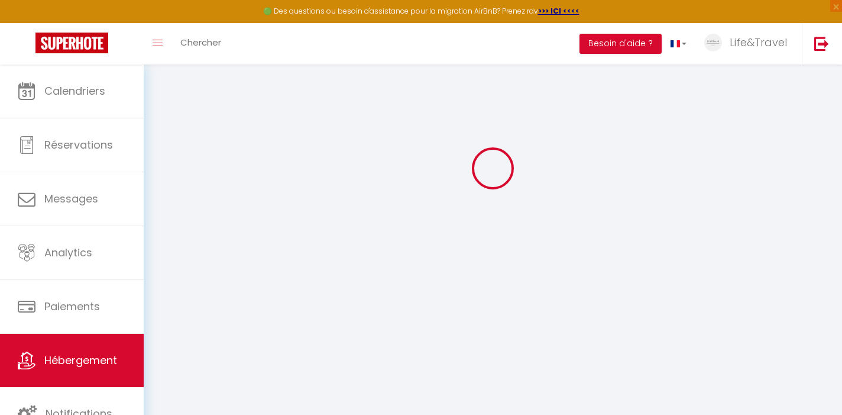
checkbox input "false"
select select
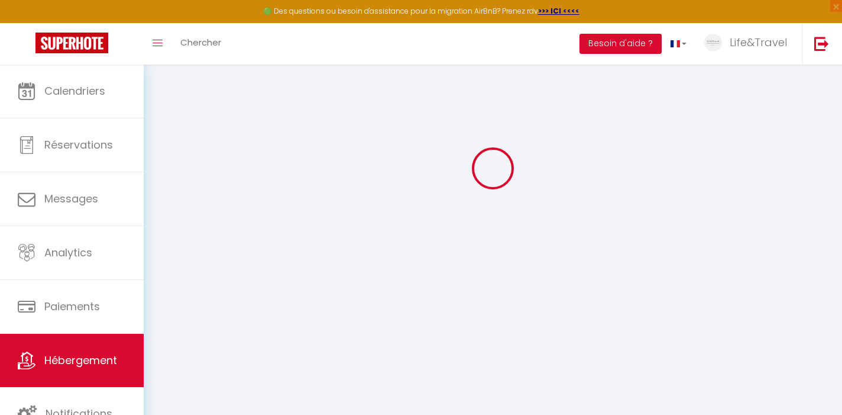
select select
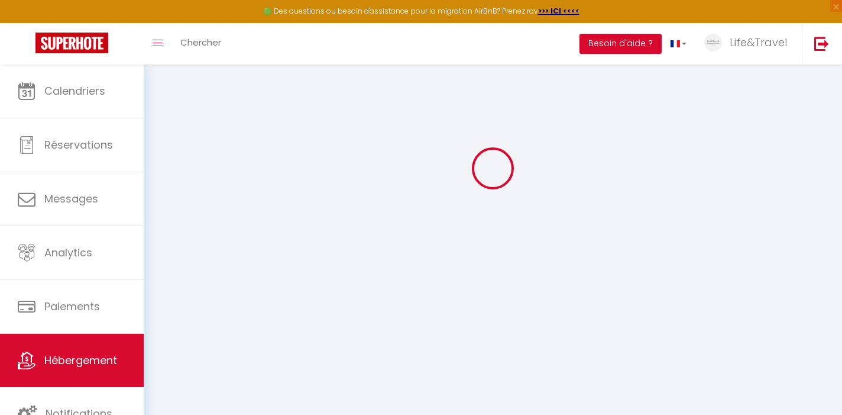
select select
checkbox input "false"
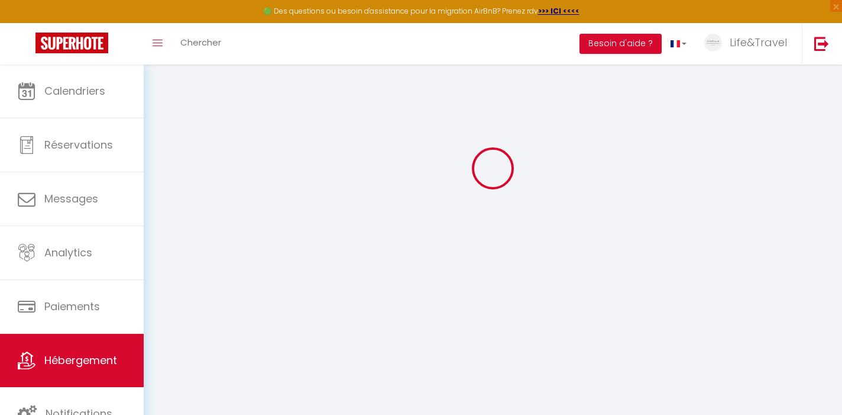
checkbox input "false"
select select
type input "Life&travel - Studio Cosy - 92 crs de l'argonne - BDX"
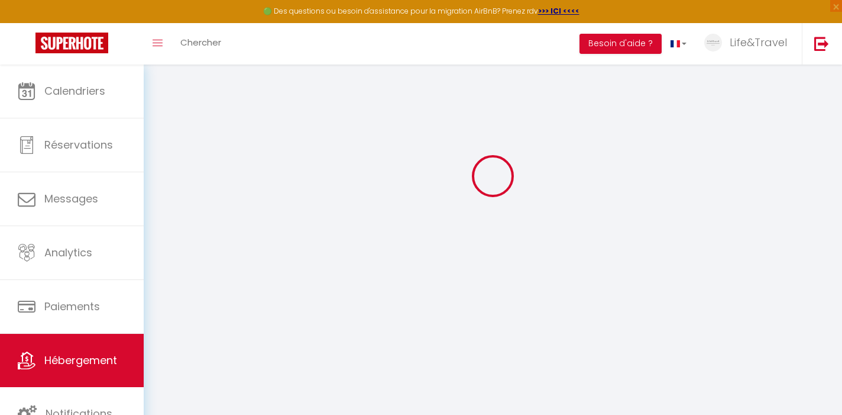
type input "60"
type input "10"
type input "50"
type input "1.44"
type input "500"
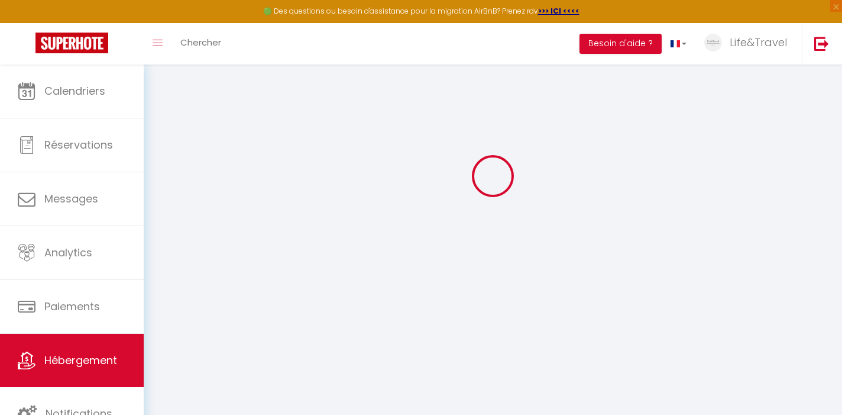
select select
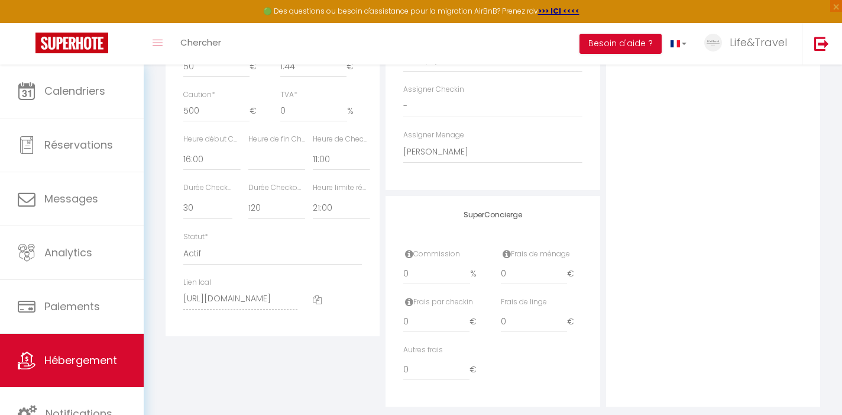
scroll to position [592, 0]
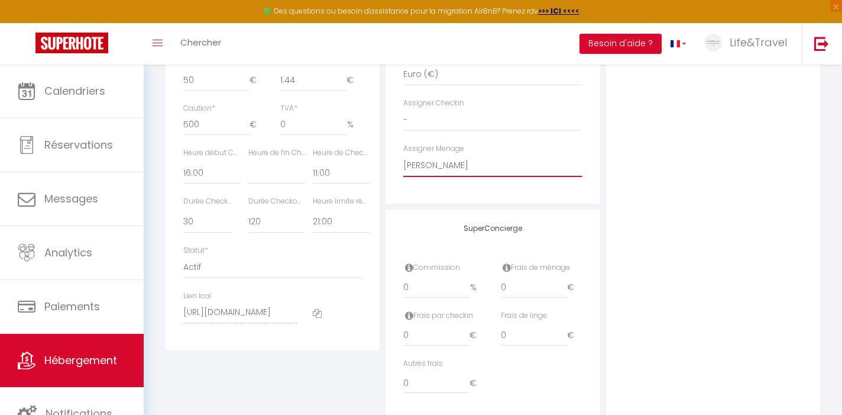
click at [476, 165] on select "- [PERSON_NAME] [PERSON_NAME] Morgane [PERSON_NAME] [PERSON_NAME] [PERSON_NAME]…" at bounding box center [492, 165] width 179 height 22
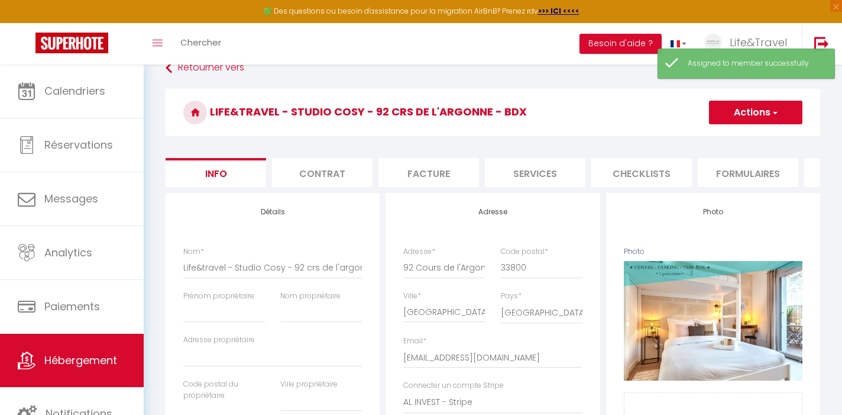
scroll to position [0, 0]
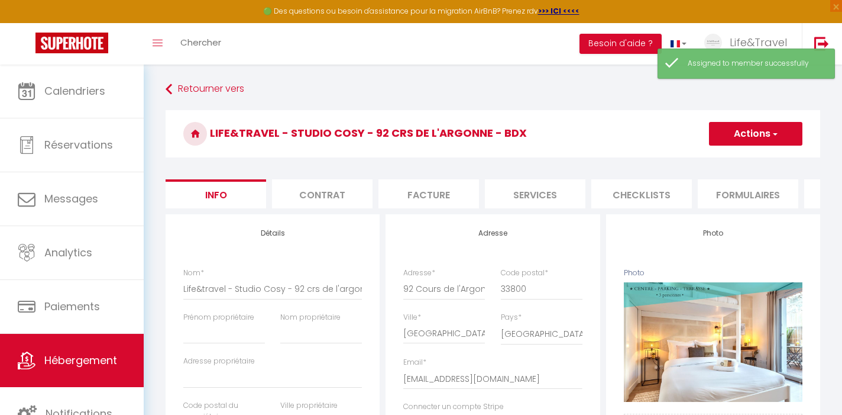
click at [746, 135] on button "Actions" at bounding box center [755, 134] width 93 height 24
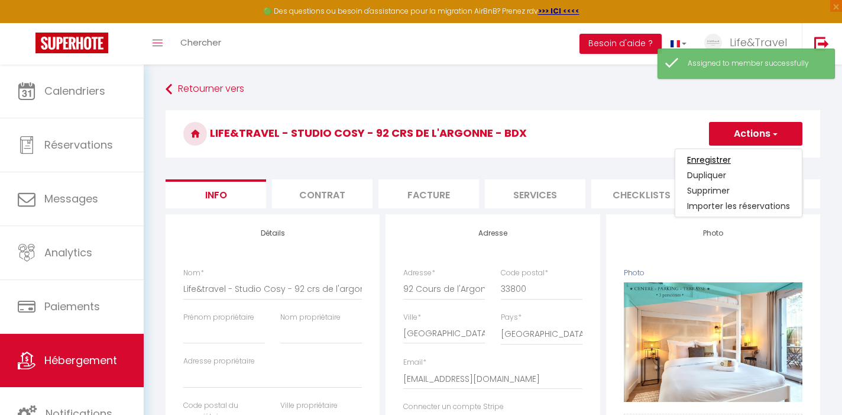
click at [722, 164] on input "Enregistrer" at bounding box center [709, 160] width 44 height 12
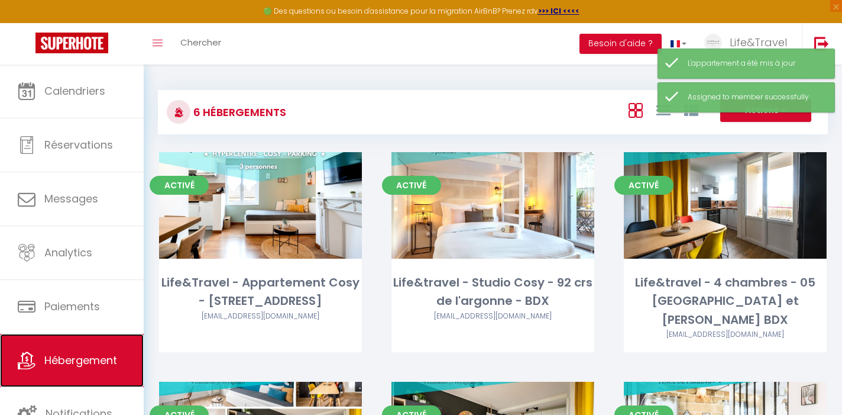
click at [90, 342] on link "Hébergement" at bounding box center [72, 360] width 144 height 53
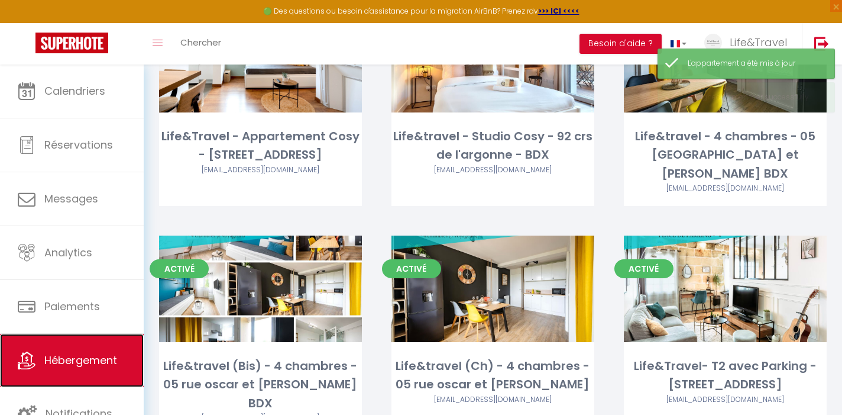
scroll to position [173, 0]
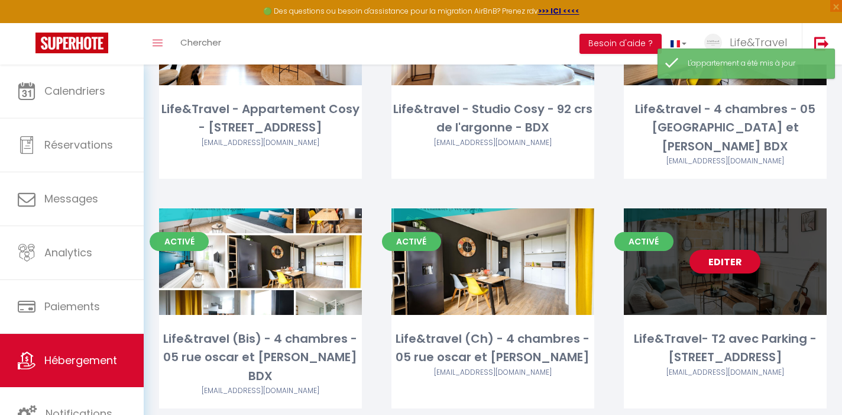
click at [698, 333] on div "Life&Travel- T2 avec Parking - [STREET_ADDRESS]" at bounding box center [725, 347] width 203 height 37
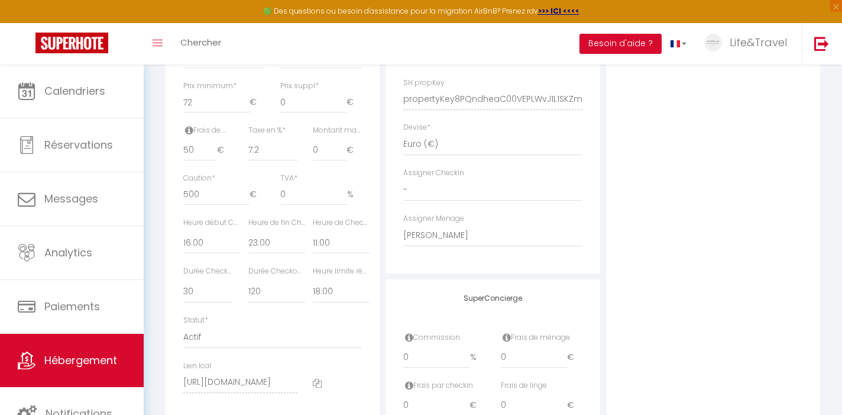
scroll to position [619, 0]
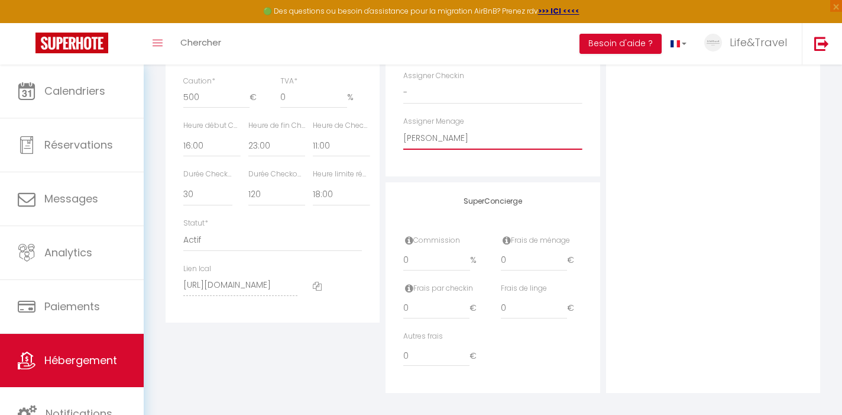
click at [464, 144] on select "- [PERSON_NAME] [PERSON_NAME] Morgane [PERSON_NAME] [PERSON_NAME] [PERSON_NAME]…" at bounding box center [492, 138] width 179 height 22
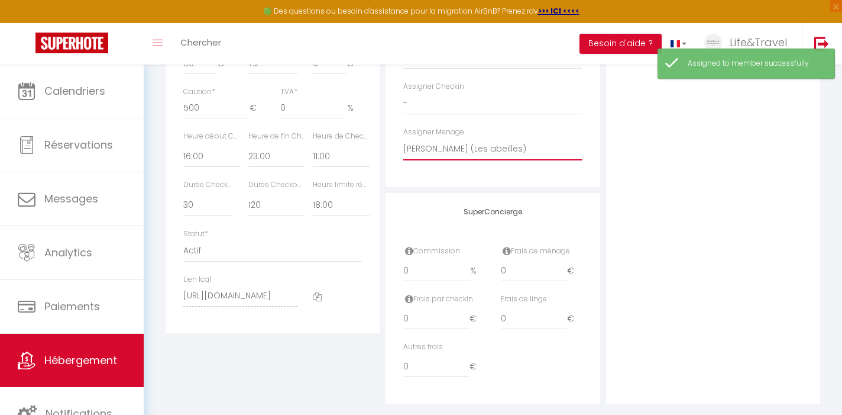
scroll to position [0, 0]
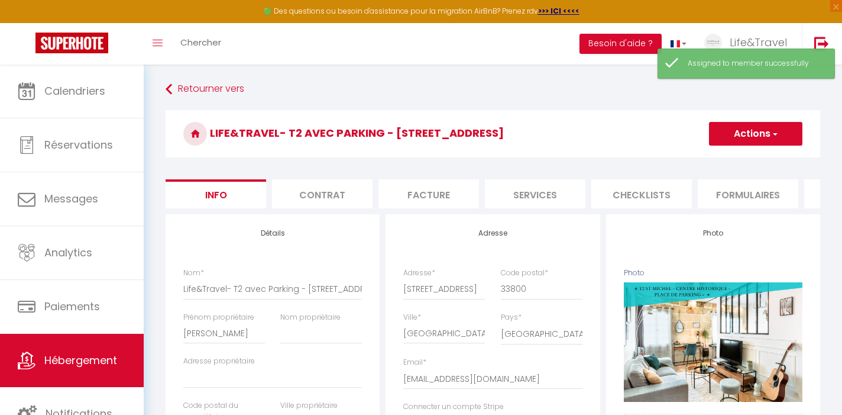
click at [719, 147] on h3 "Life&Travel- T2 avec Parking - [STREET_ADDRESS]" at bounding box center [493, 133] width 655 height 47
click at [720, 137] on button "Actions" at bounding box center [755, 134] width 93 height 24
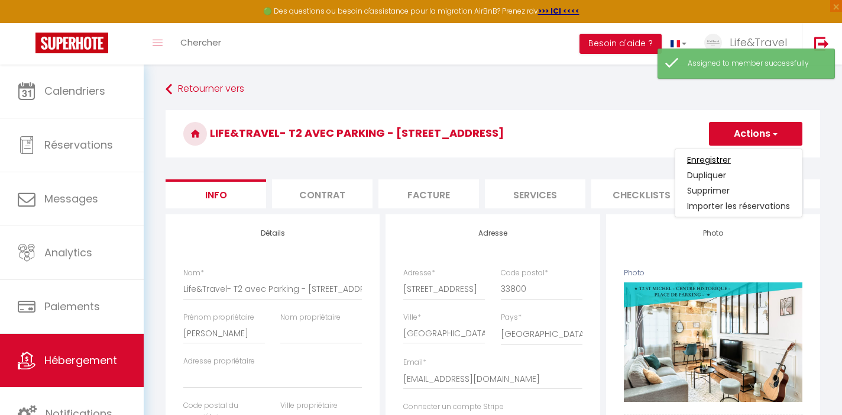
click at [707, 155] on input "Enregistrer" at bounding box center [709, 160] width 44 height 12
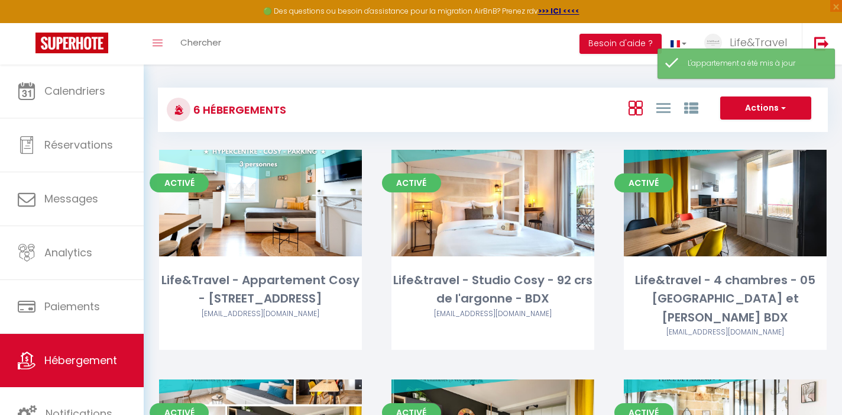
scroll to position [54, 0]
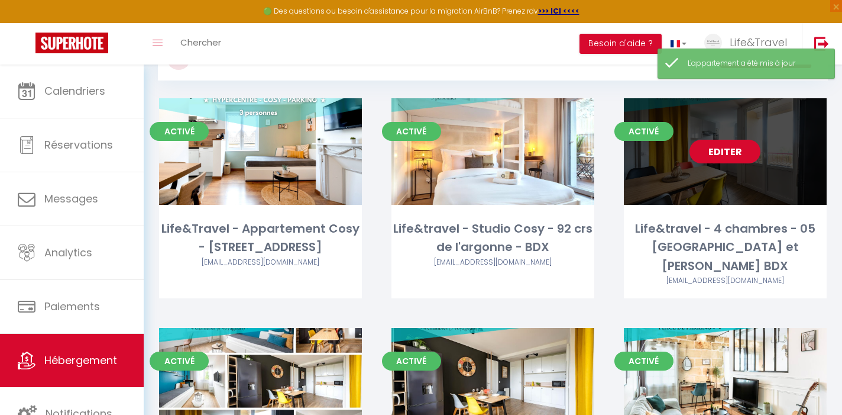
click at [731, 144] on link "Editer" at bounding box center [725, 152] width 71 height 24
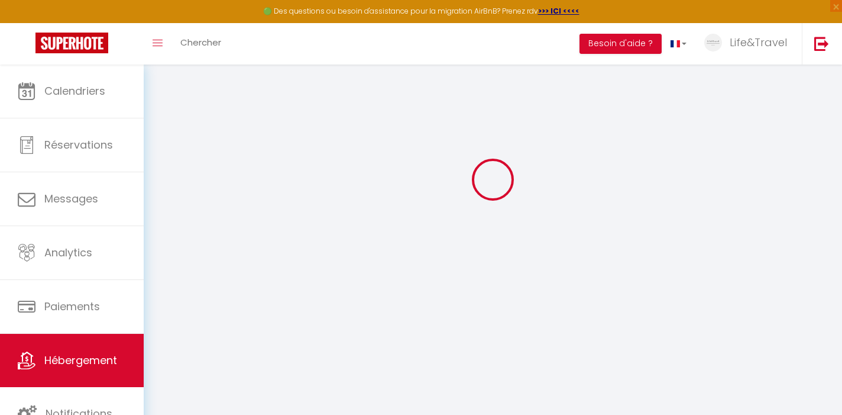
scroll to position [64, 0]
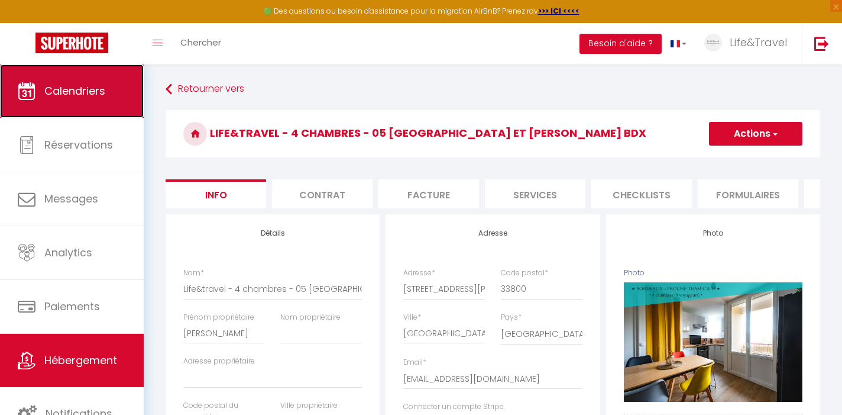
click at [80, 96] on span "Calendriers" at bounding box center [74, 90] width 61 height 15
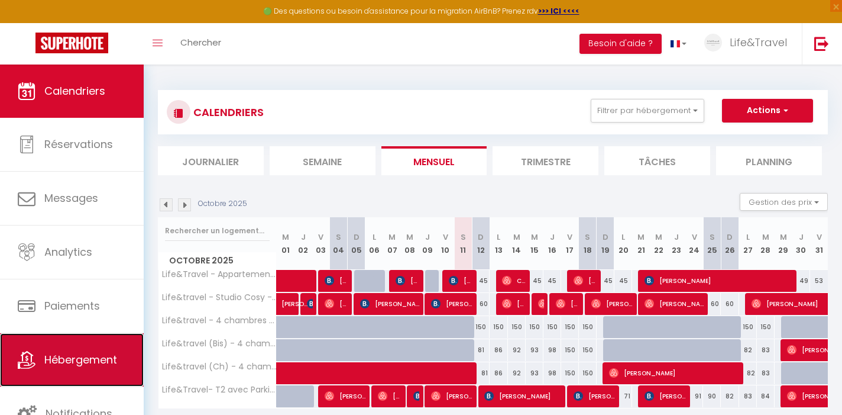
click at [88, 355] on span "Hébergement" at bounding box center [80, 359] width 73 height 15
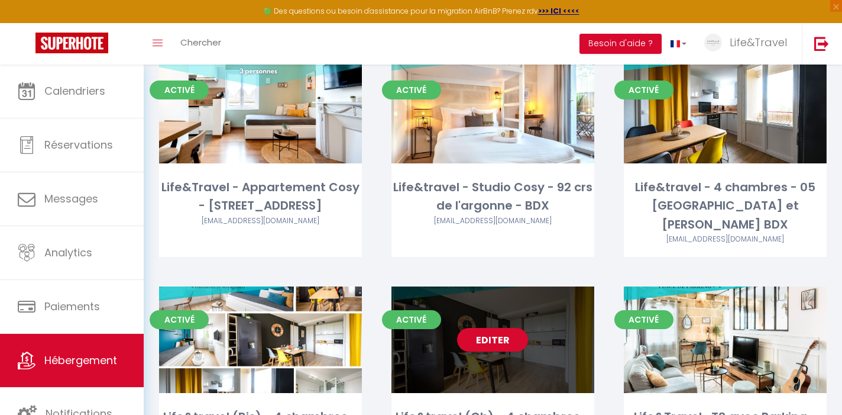
scroll to position [90, 0]
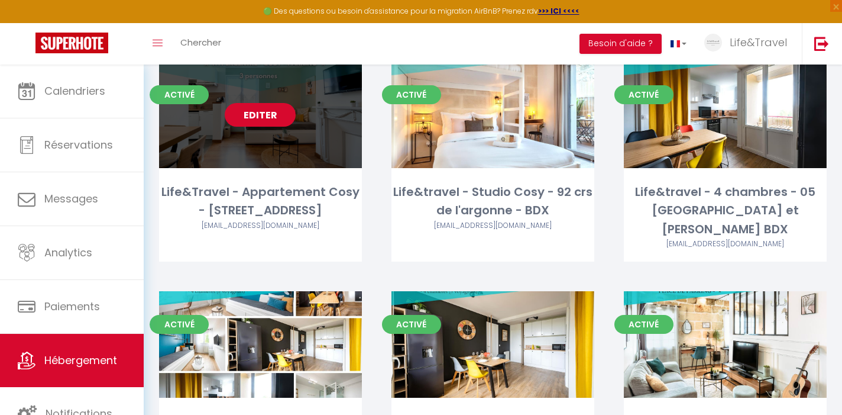
click at [263, 114] on link "Editer" at bounding box center [260, 115] width 71 height 24
click at [297, 117] on div "Editer" at bounding box center [260, 115] width 203 height 106
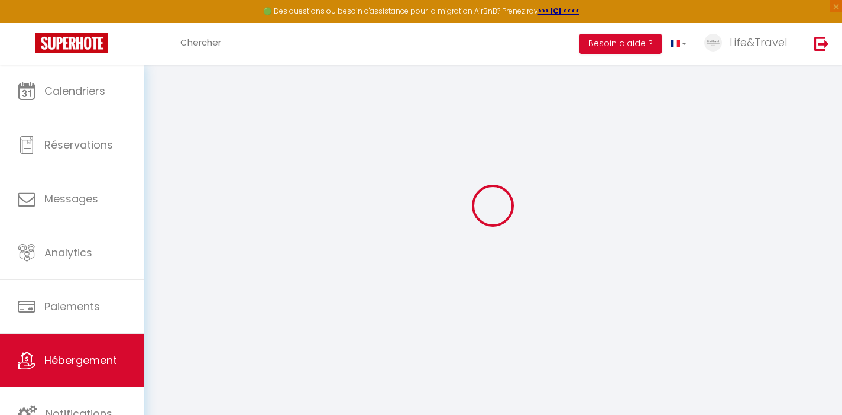
scroll to position [64, 0]
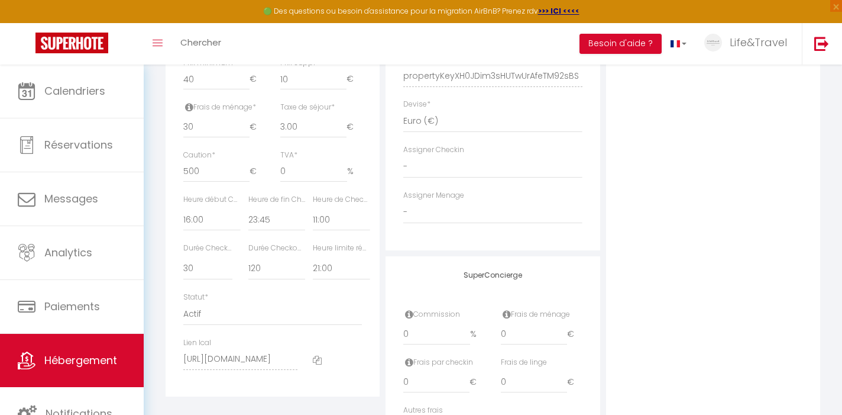
scroll to position [557, 0]
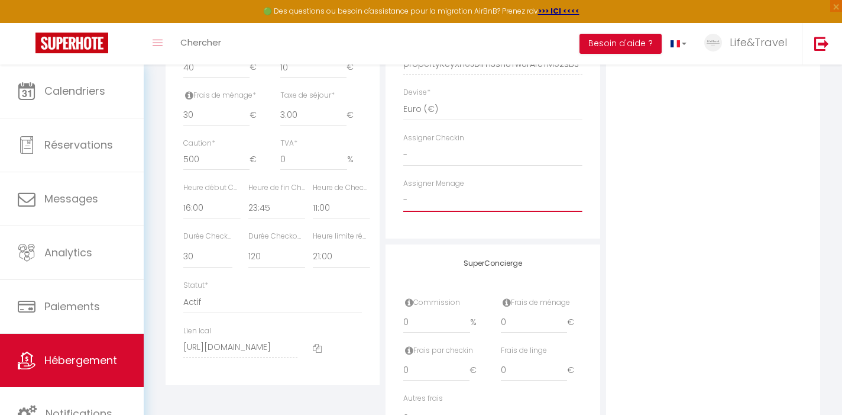
click at [484, 203] on select "- [PERSON_NAME] [PERSON_NAME] Morgane [PERSON_NAME] [PERSON_NAME] [PERSON_NAME]…" at bounding box center [492, 200] width 179 height 22
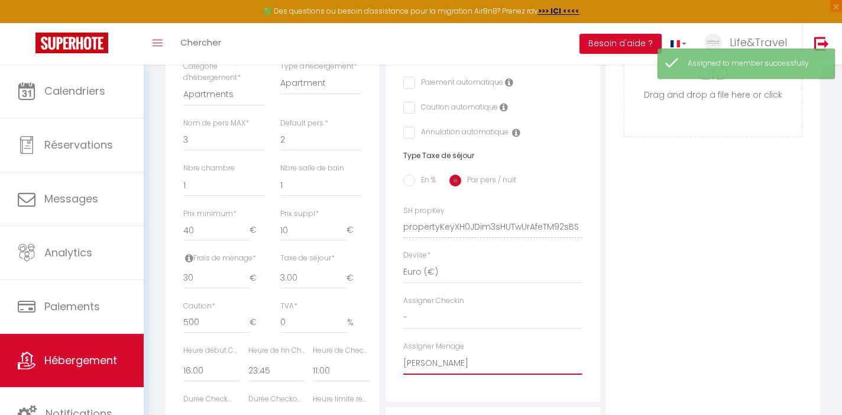
scroll to position [0, 0]
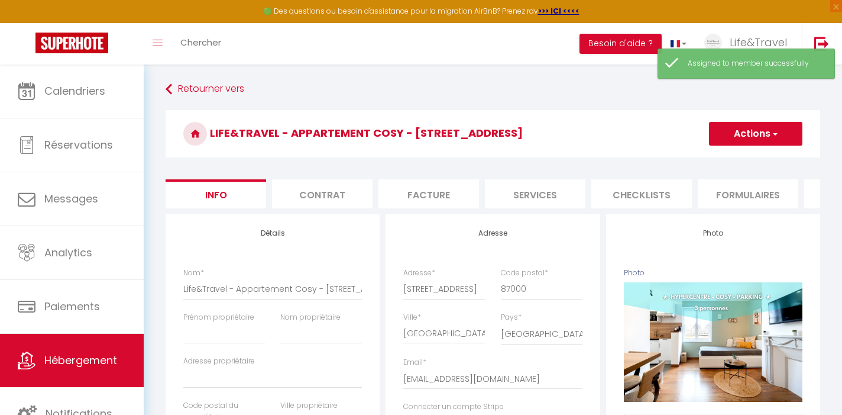
click at [757, 134] on button "Actions" at bounding box center [755, 134] width 93 height 24
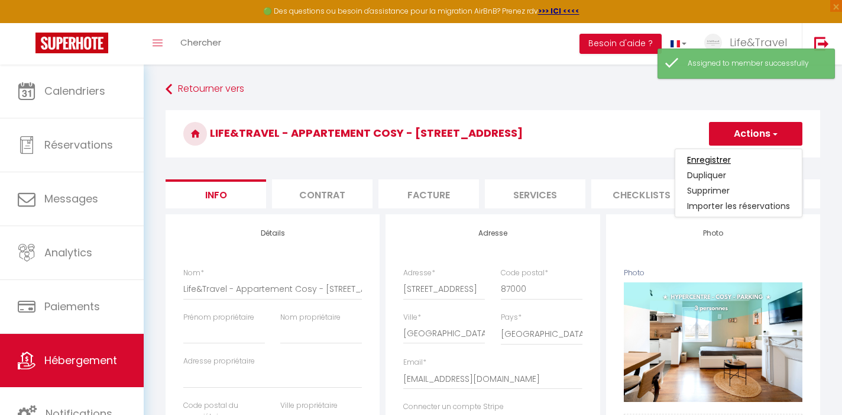
click at [722, 154] on input "Enregistrer" at bounding box center [709, 160] width 44 height 12
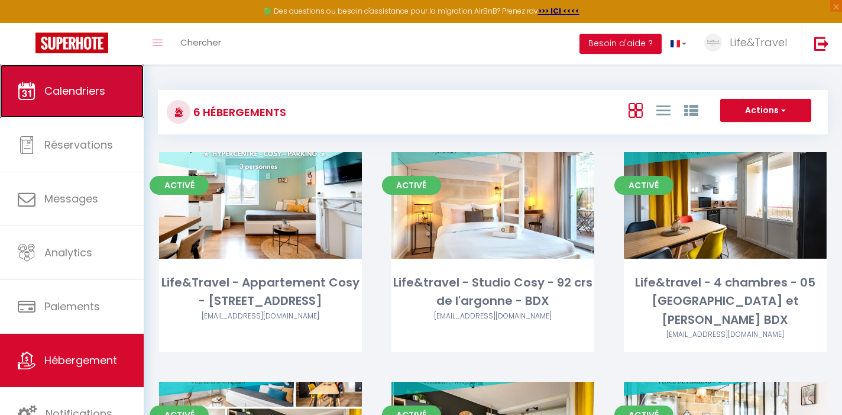
click at [89, 81] on link "Calendriers" at bounding box center [72, 90] width 144 height 53
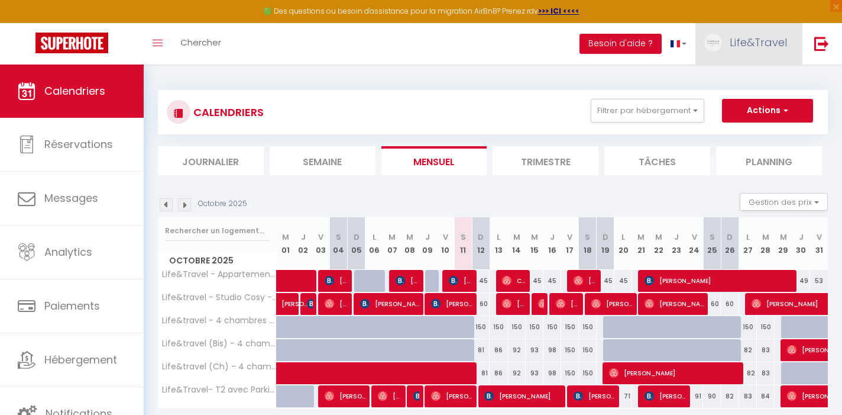
click at [744, 49] on span "Life&Travel" at bounding box center [758, 42] width 57 height 15
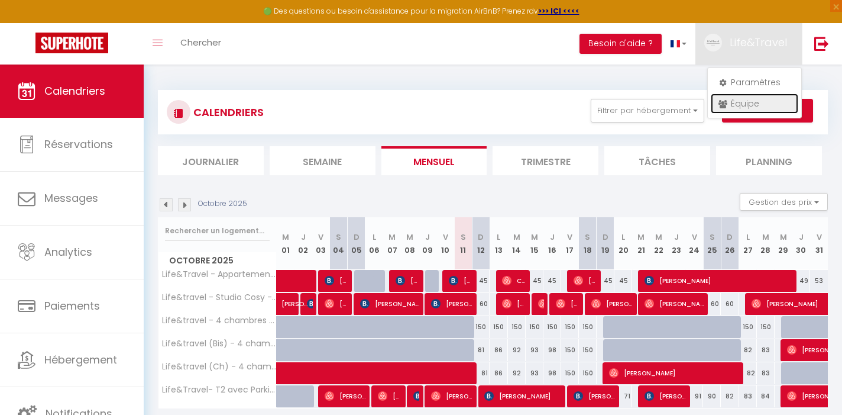
click at [731, 99] on link "Équipe" at bounding box center [755, 103] width 88 height 20
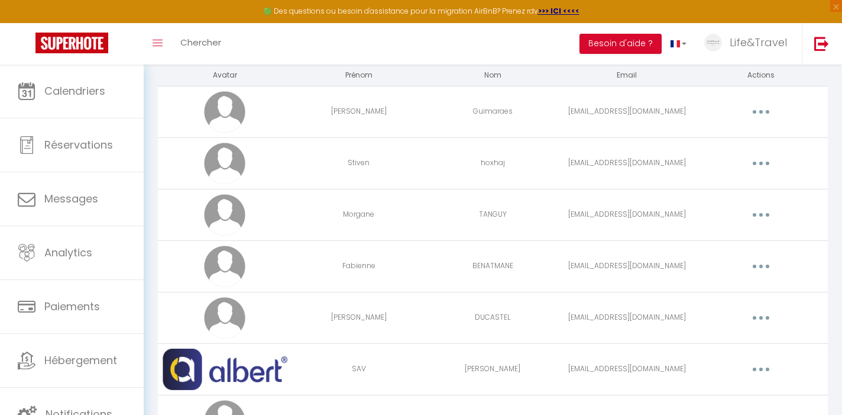
scroll to position [81, 0]
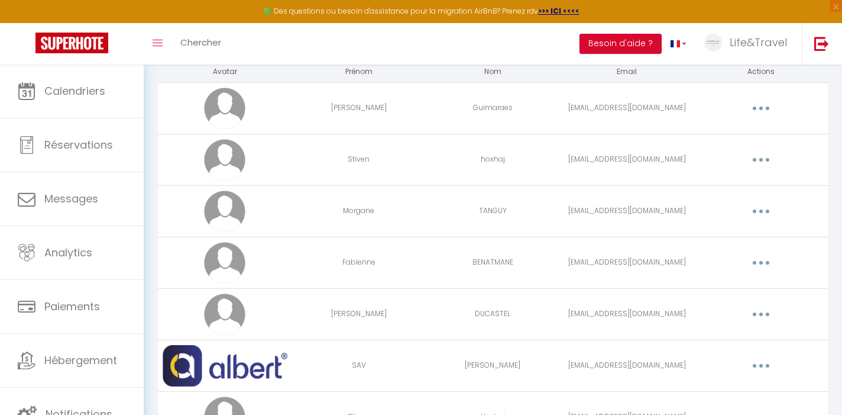
click at [766, 208] on button "button" at bounding box center [761, 211] width 33 height 19
click at [720, 237] on link "Editer" at bounding box center [731, 238] width 88 height 20
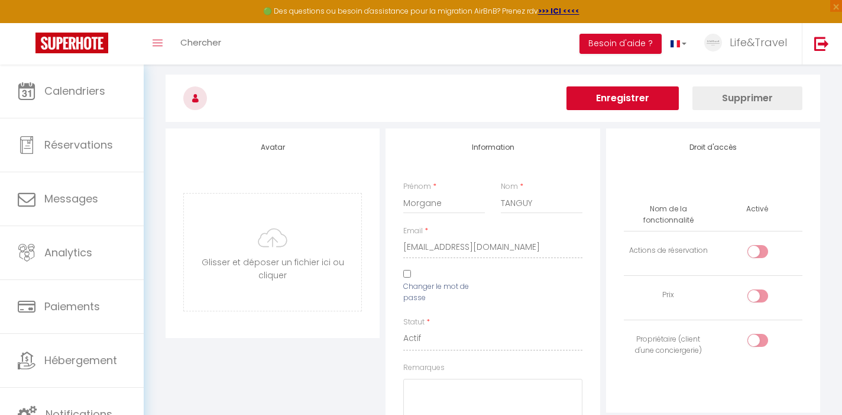
scroll to position [34, 0]
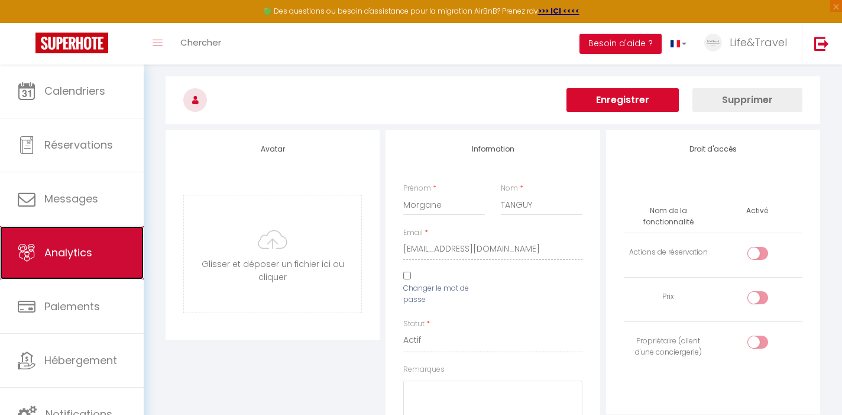
click at [111, 238] on link "Analytics" at bounding box center [72, 252] width 144 height 53
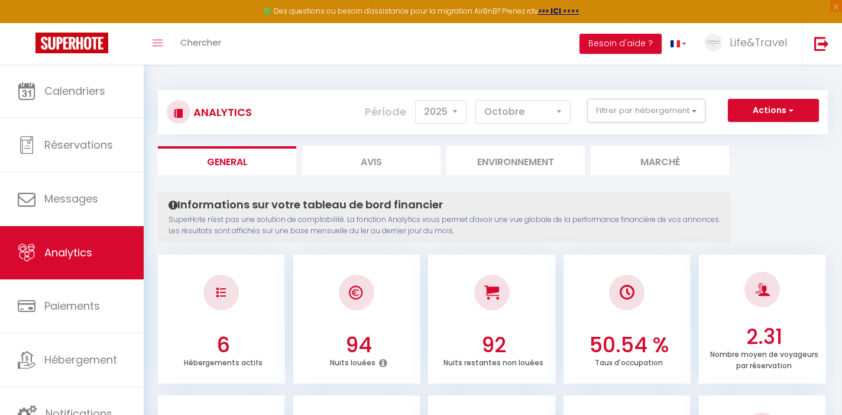
click at [386, 151] on li "Avis" at bounding box center [371, 160] width 138 height 29
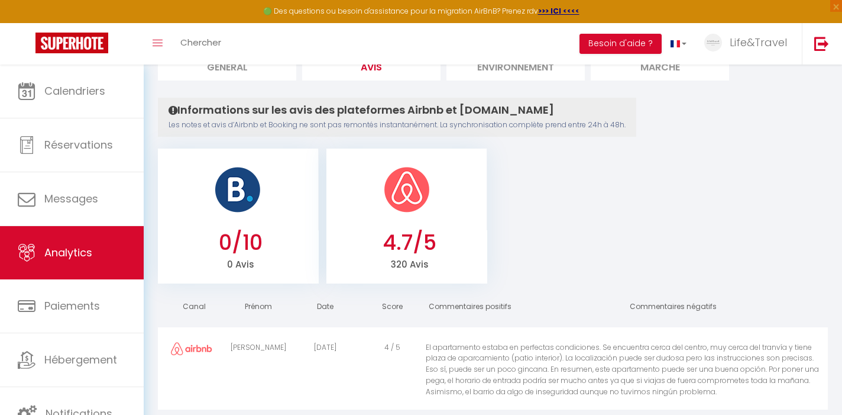
scroll to position [98, 0]
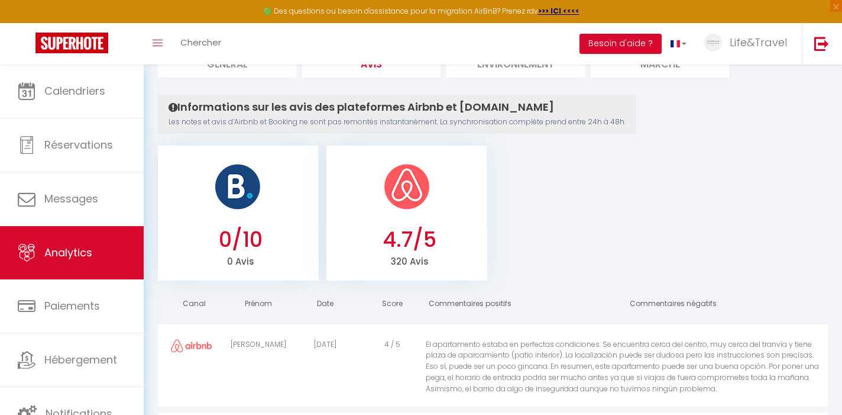
click at [259, 236] on h3 "0/10" at bounding box center [241, 239] width 150 height 25
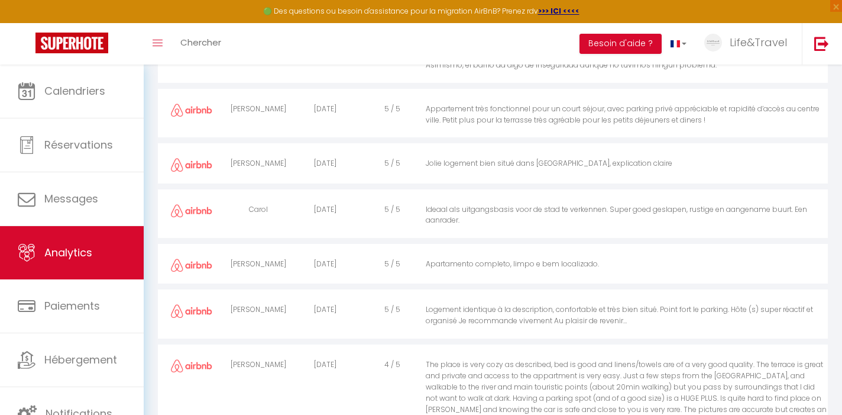
scroll to position [0, 0]
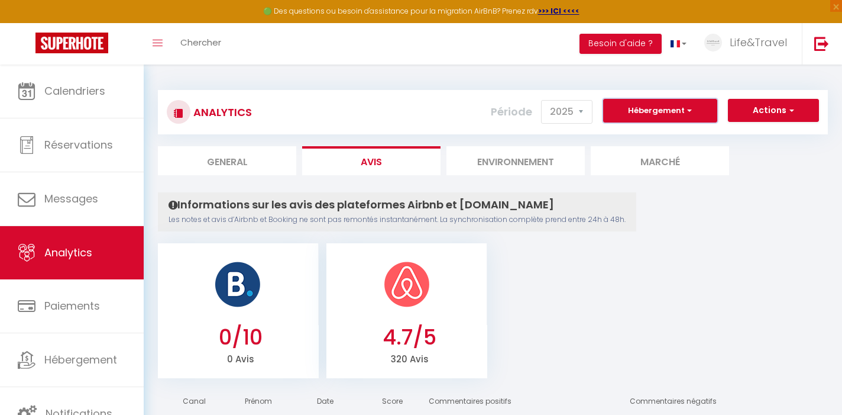
click at [666, 101] on button "Hébergement" at bounding box center [660, 111] width 114 height 24
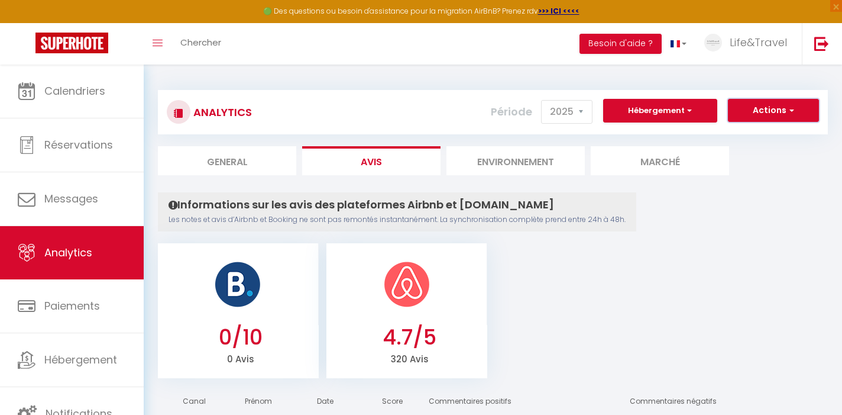
click at [791, 108] on span "button" at bounding box center [790, 110] width 7 height 12
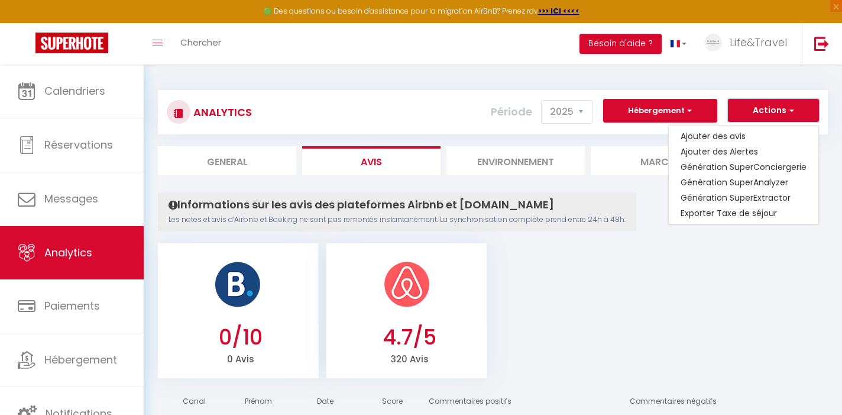
click at [791, 108] on span "button" at bounding box center [790, 110] width 7 height 12
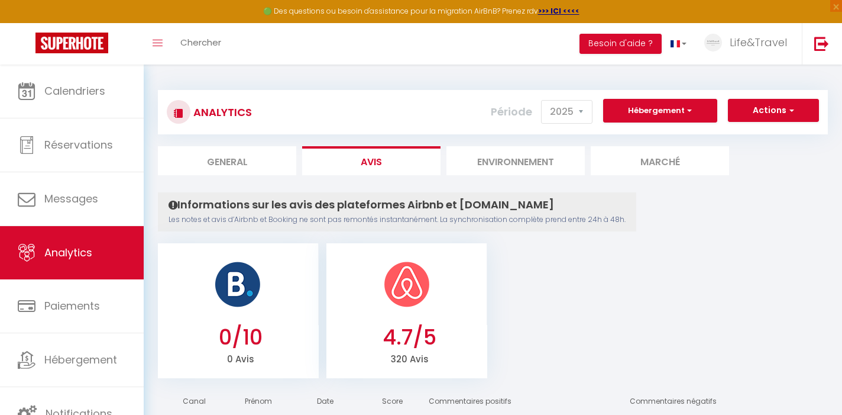
click at [227, 155] on li "General" at bounding box center [227, 160] width 138 height 29
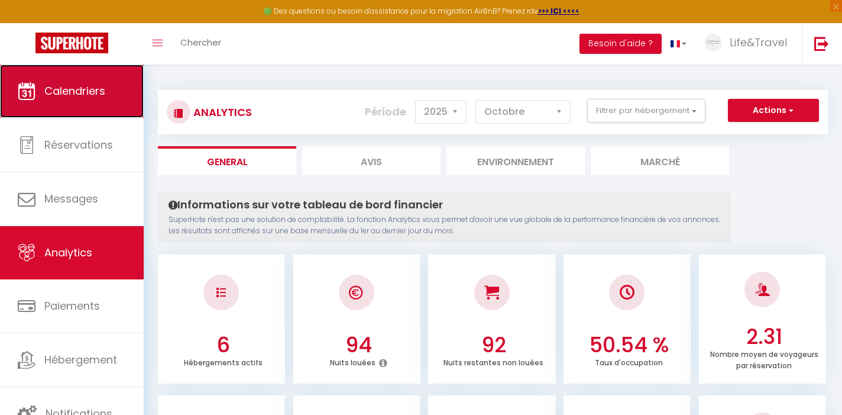
click at [70, 86] on span "Calendriers" at bounding box center [74, 90] width 61 height 15
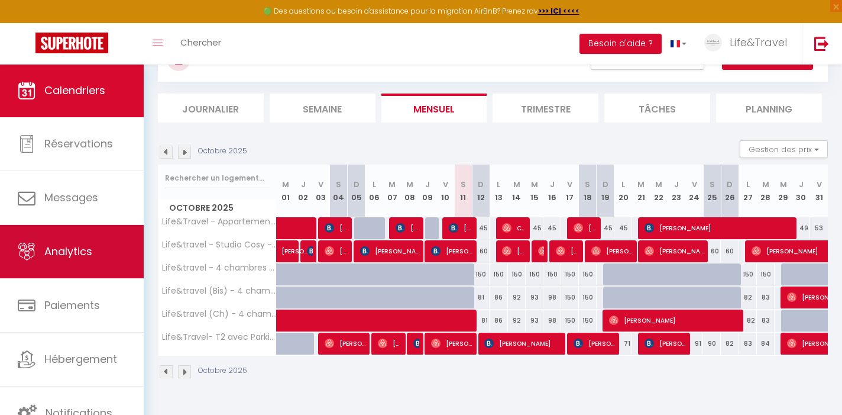
scroll to position [64, 0]
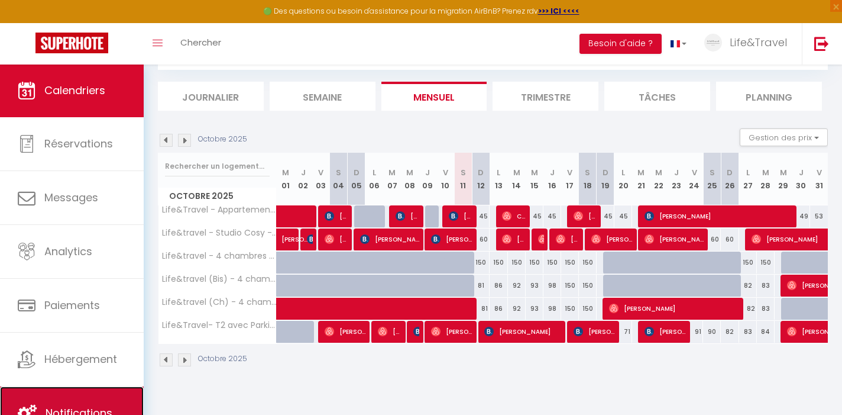
click at [59, 392] on link "Notifications" at bounding box center [72, 412] width 144 height 53
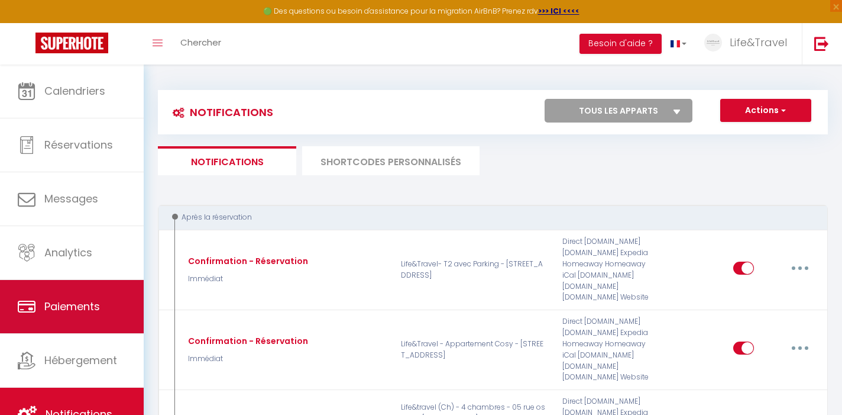
scroll to position [1, 0]
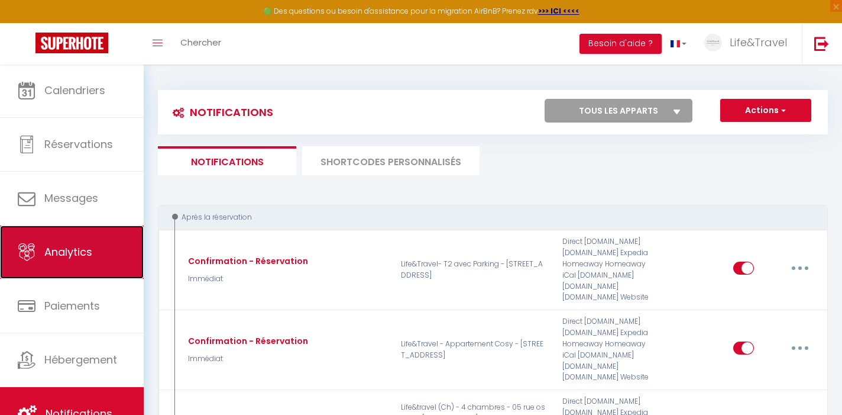
click at [66, 259] on span "Analytics" at bounding box center [68, 251] width 48 height 15
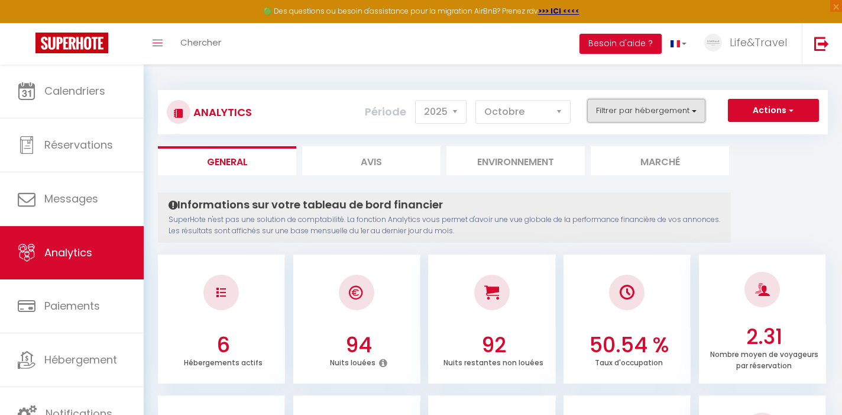
click at [652, 105] on button "Filtrer par hébergement" at bounding box center [646, 111] width 118 height 24
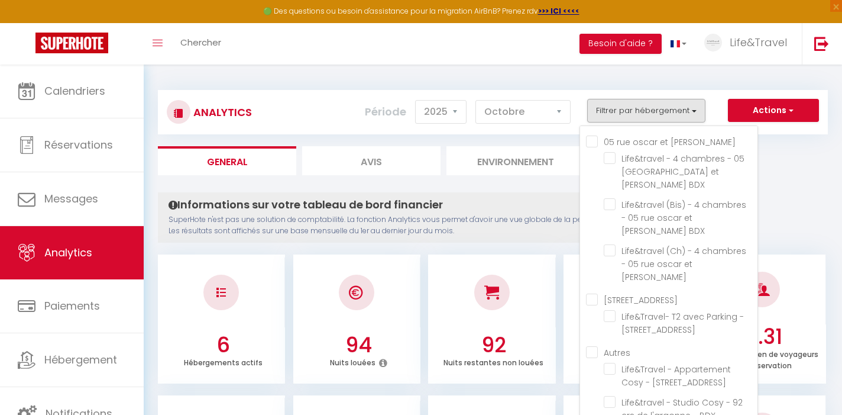
click at [590, 143] on auriac "05 rue oscar et [PERSON_NAME]" at bounding box center [672, 141] width 172 height 12
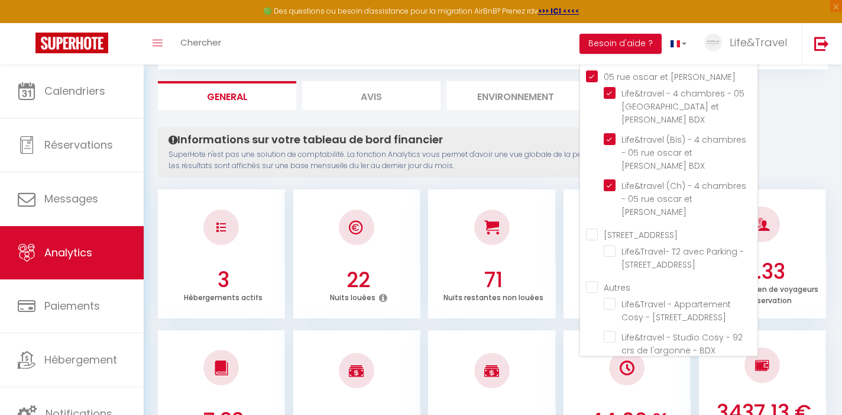
scroll to position [55, 0]
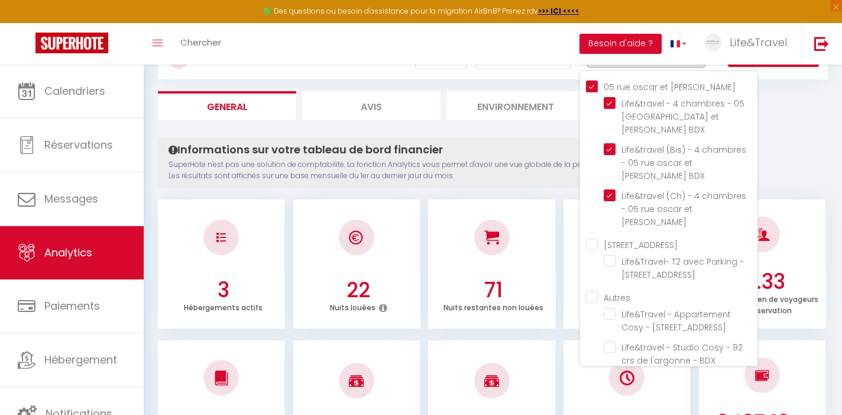
click at [598, 82] on auriac "05 rue oscar et [PERSON_NAME]" at bounding box center [672, 86] width 172 height 12
click at [594, 238] on Bdx "[STREET_ADDRESS]" at bounding box center [672, 244] width 172 height 12
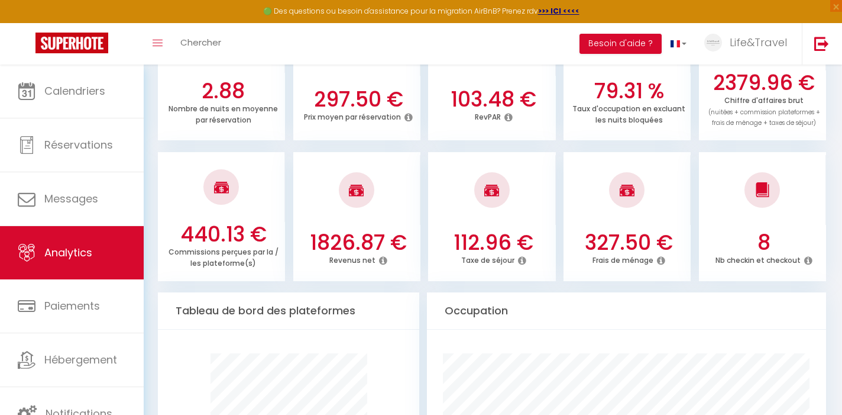
scroll to position [397, 0]
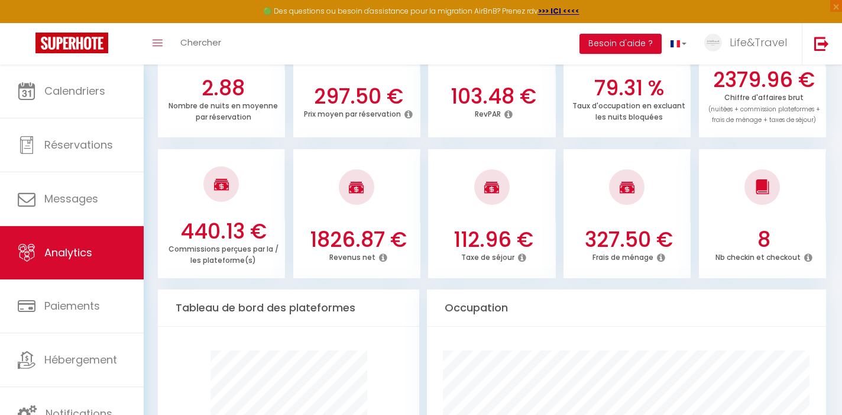
click at [385, 259] on icon at bounding box center [383, 257] width 8 height 9
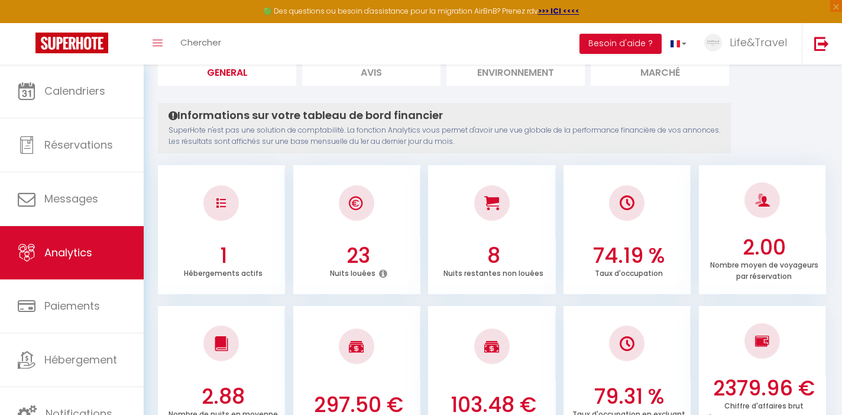
scroll to position [0, 0]
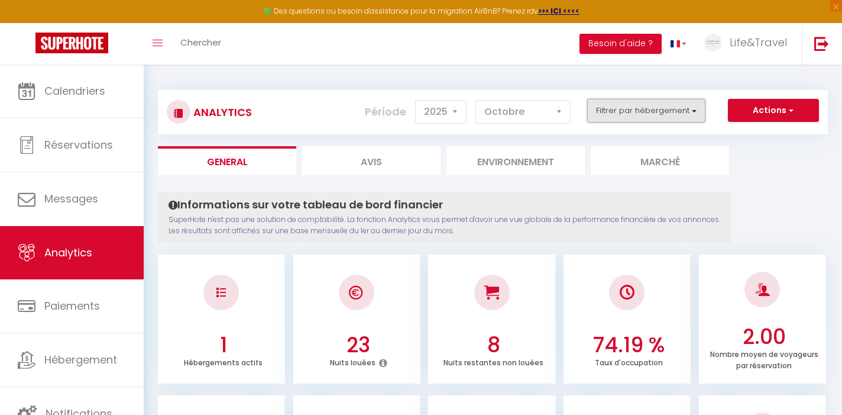
click at [691, 107] on button "Filtrer par hébergement" at bounding box center [646, 111] width 118 height 24
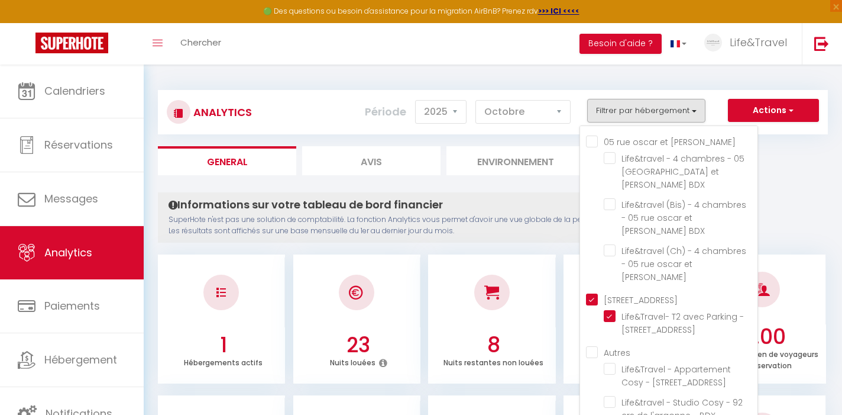
click at [585, 284] on div "05 rue oscar et [PERSON_NAME] Life&travel - 4 chambres - 05 rue oscar et [PERSO…" at bounding box center [669, 273] width 179 height 296
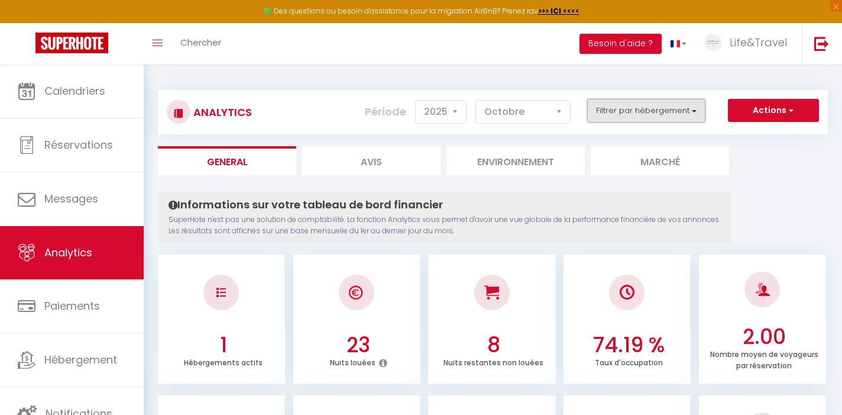
click at [656, 104] on button "Filtrer par hébergement" at bounding box center [646, 111] width 118 height 24
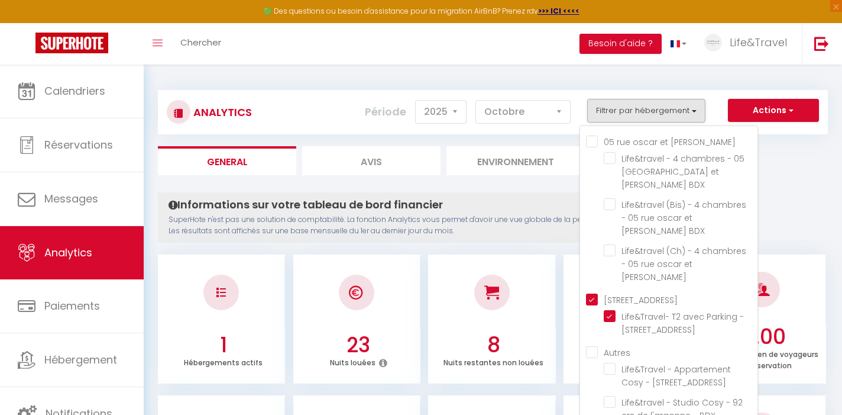
click at [597, 293] on Bdx "[STREET_ADDRESS]" at bounding box center [672, 299] width 172 height 12
click at [596, 345] on input "Autres" at bounding box center [672, 351] width 172 height 12
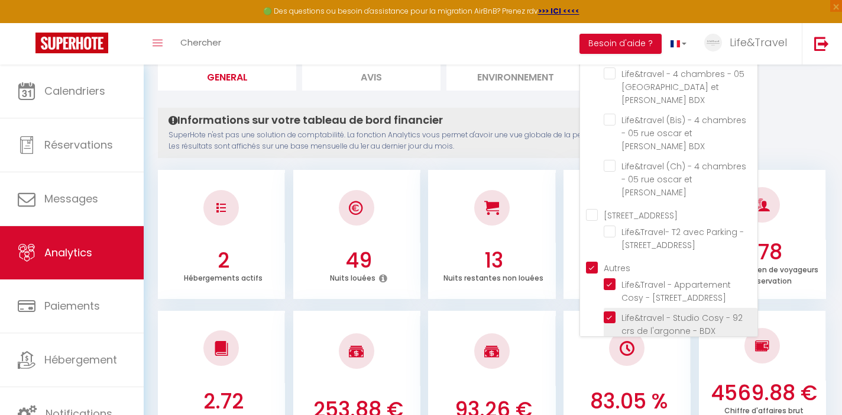
scroll to position [85, 0]
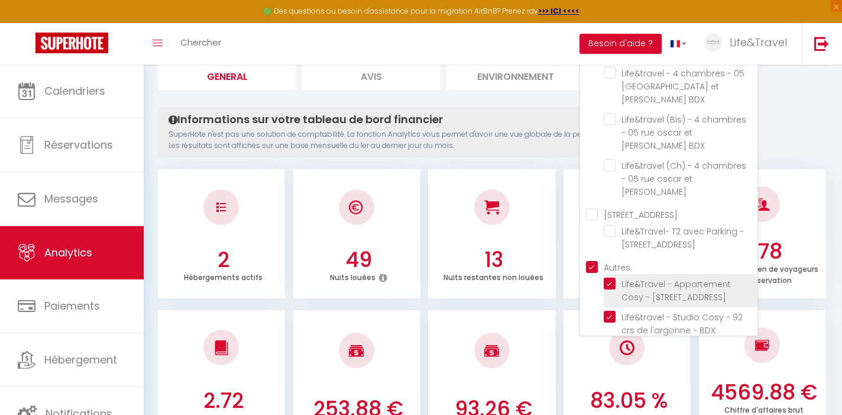
click at [612, 277] on Loi "checkbox" at bounding box center [681, 283] width 154 height 12
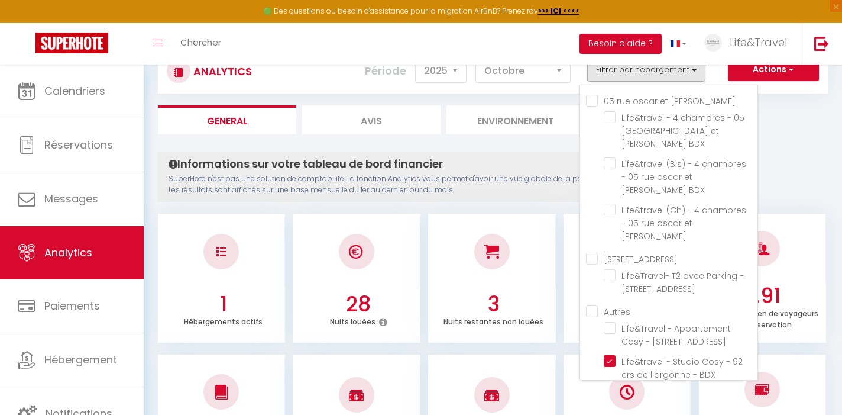
scroll to position [42, 0]
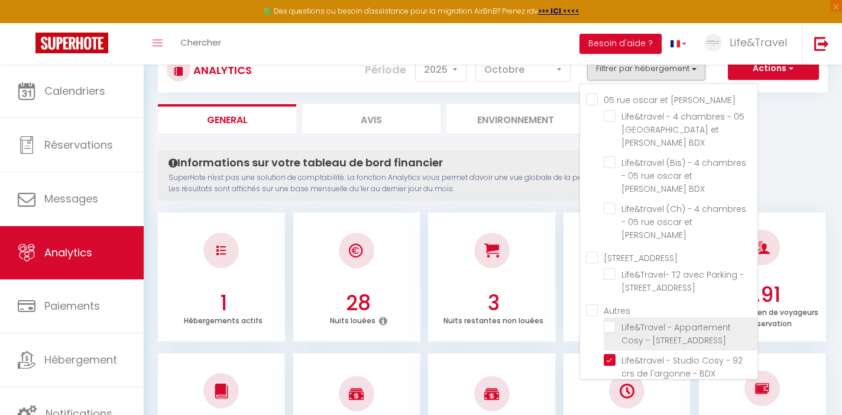
click at [612, 321] on Loi "checkbox" at bounding box center [681, 327] width 154 height 12
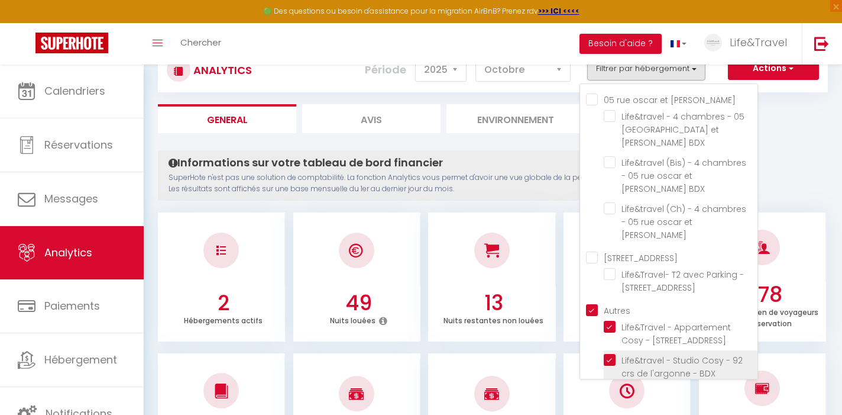
click at [613, 354] on BDX "checkbox" at bounding box center [681, 360] width 154 height 12
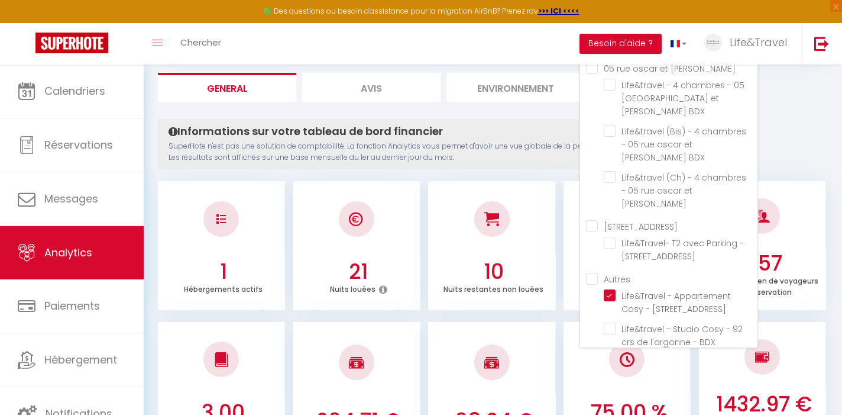
scroll to position [0, 0]
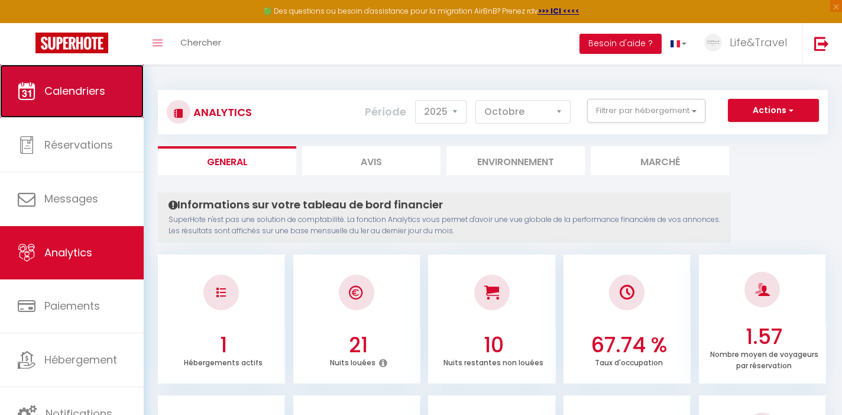
click at [119, 105] on link "Calendriers" at bounding box center [72, 90] width 144 height 53
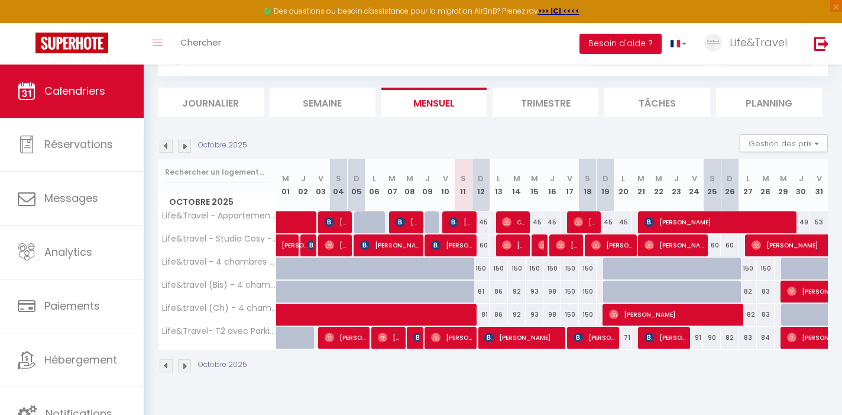
scroll to position [64, 0]
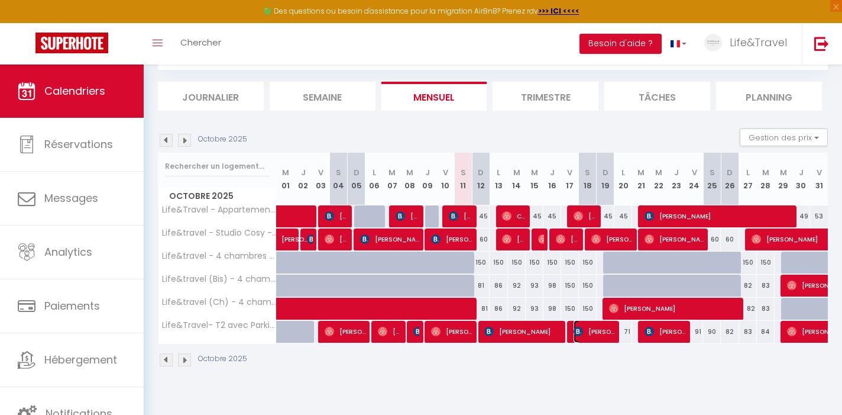
click at [599, 334] on span "[PERSON_NAME]" at bounding box center [594, 331] width 41 height 22
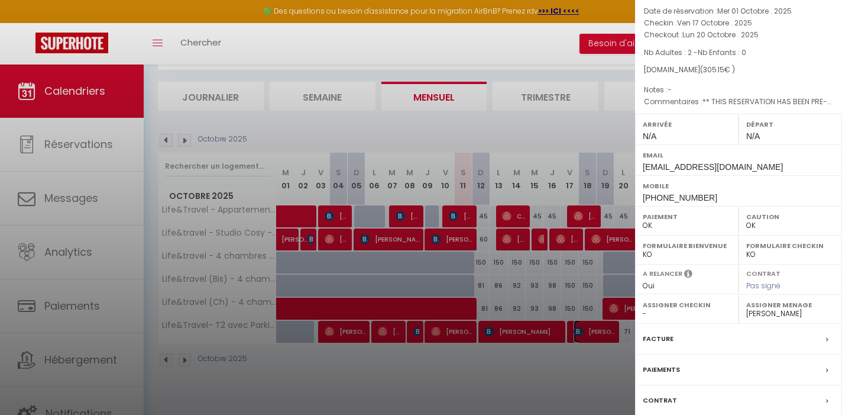
scroll to position [148, 0]
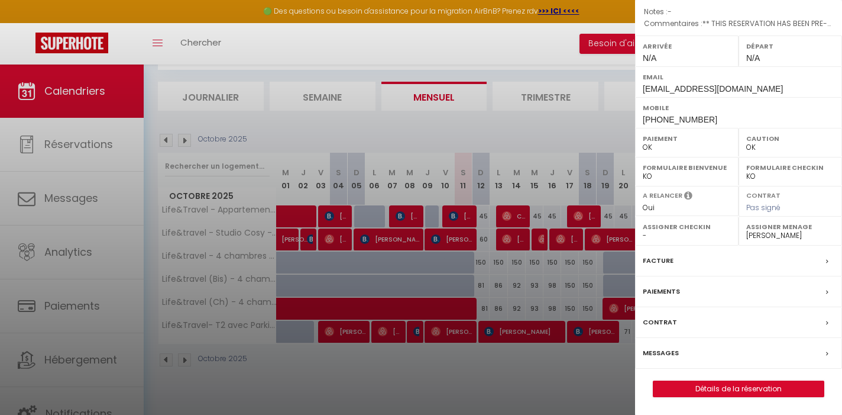
click at [778, 259] on div "Facture" at bounding box center [738, 260] width 207 height 31
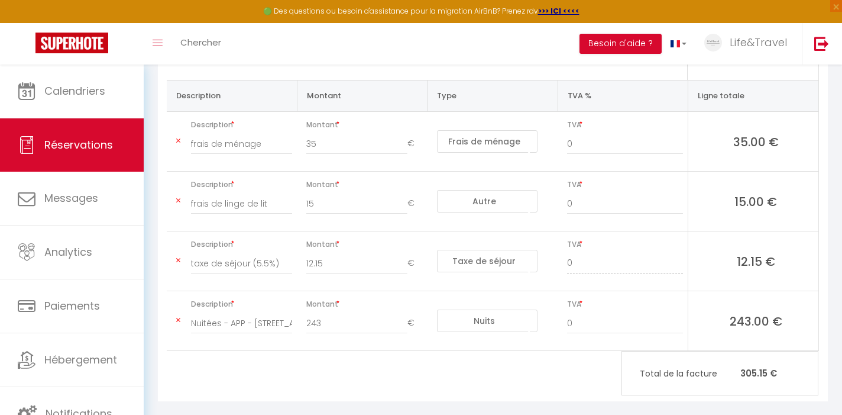
scroll to position [243, 0]
